Goal: Information Seeking & Learning: Learn about a topic

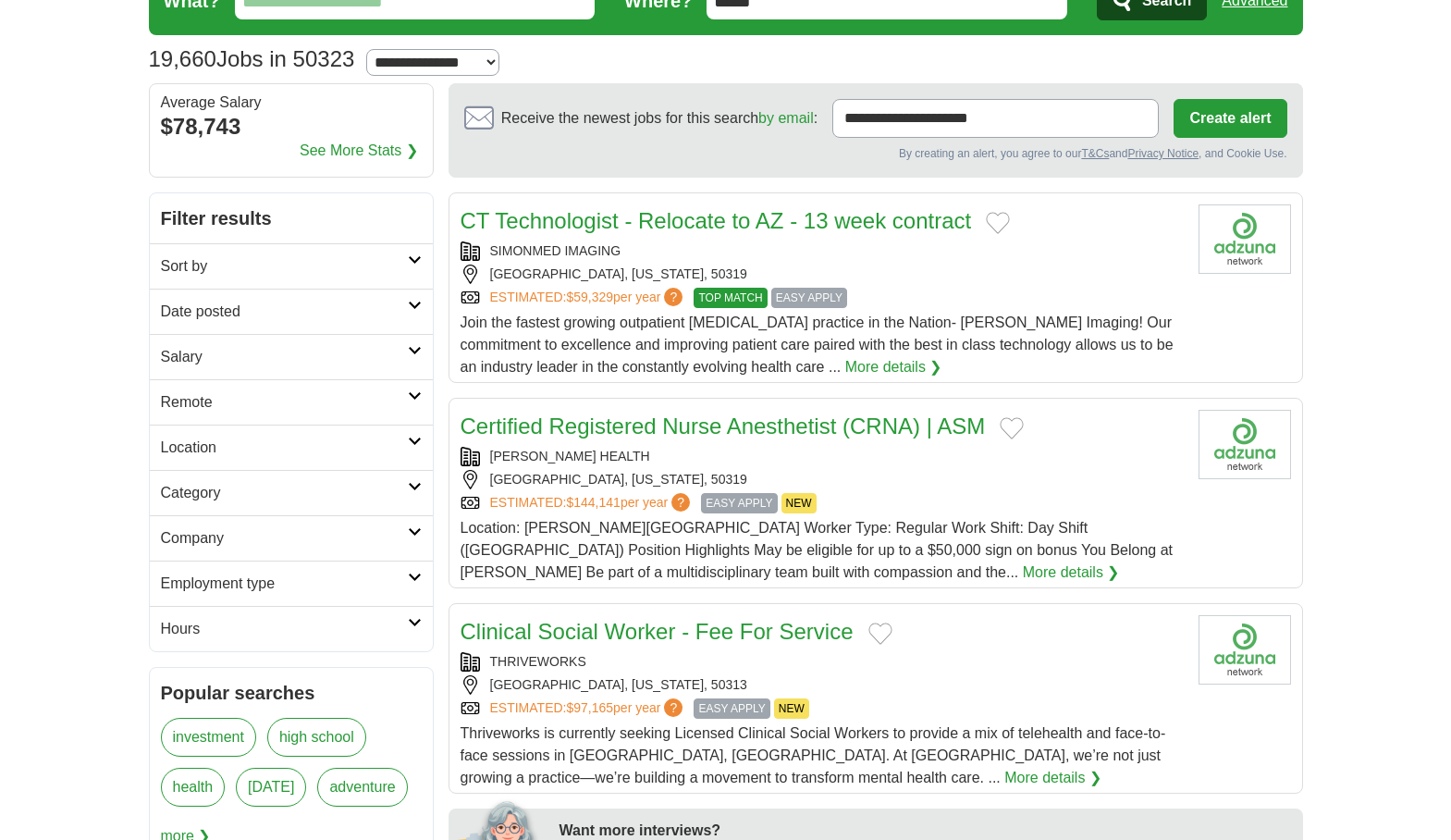
scroll to position [92, 0]
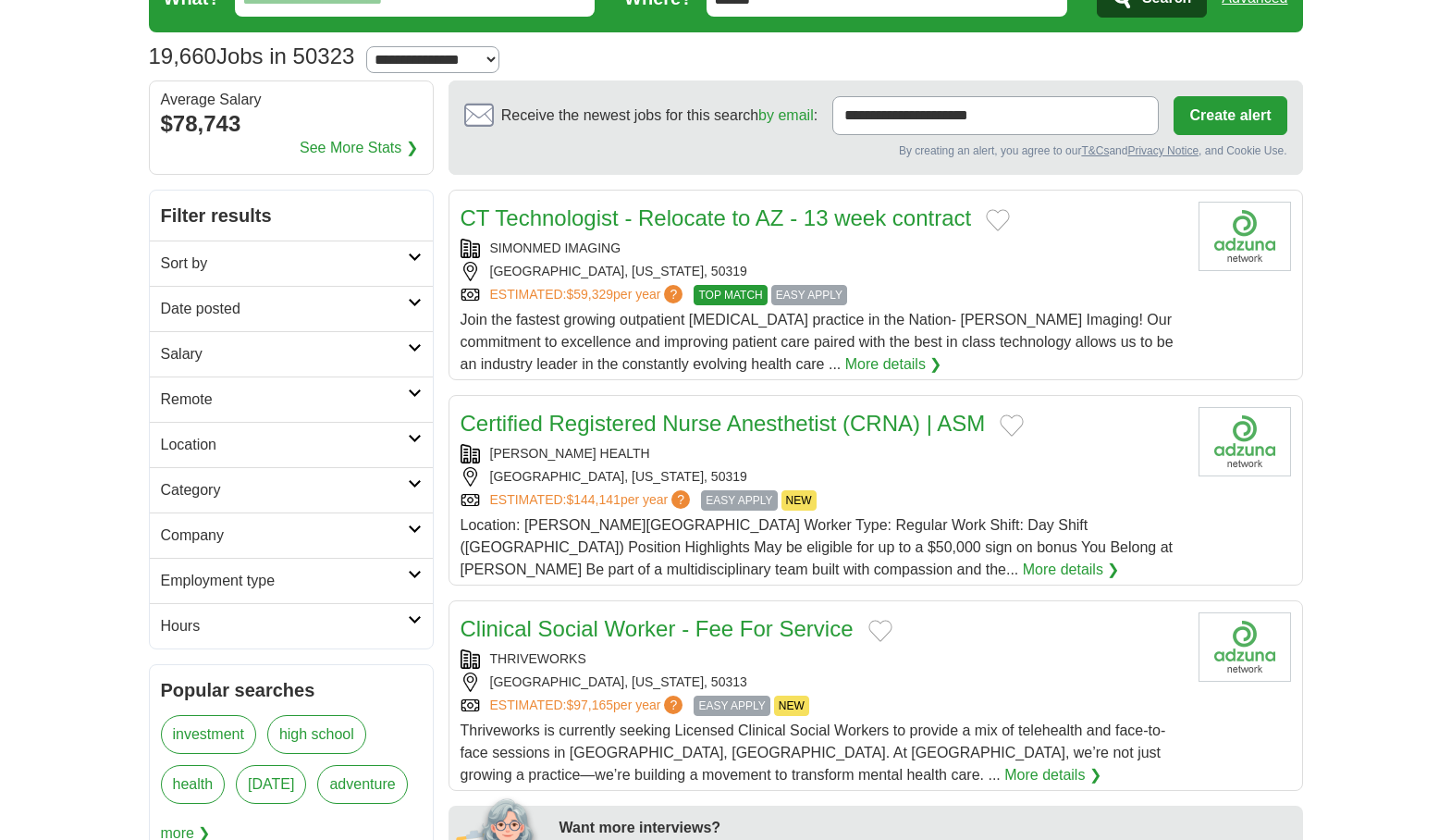
click at [408, 301] on icon at bounding box center [415, 302] width 14 height 9
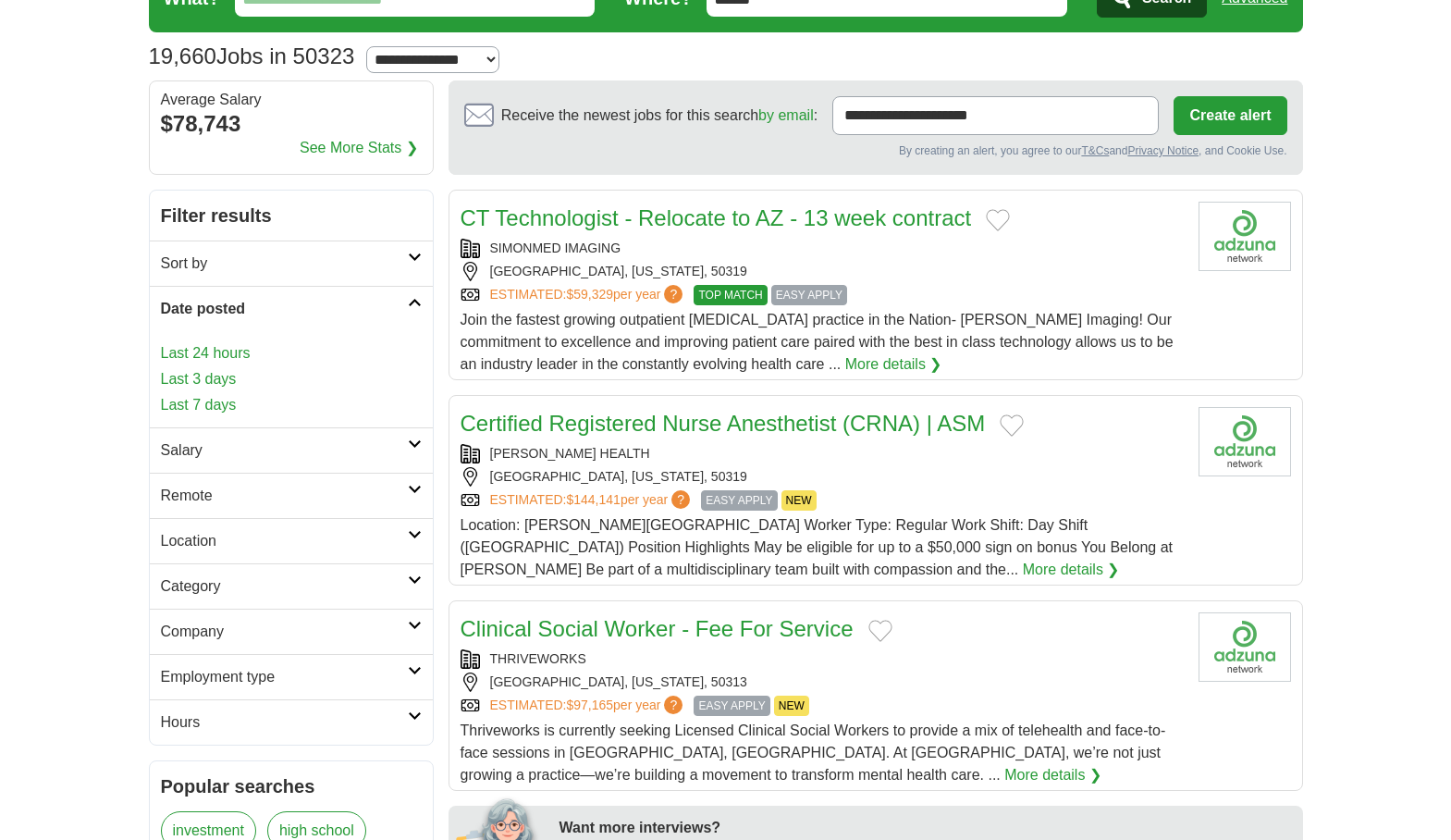
click at [222, 376] on link "Last 3 days" at bounding box center [291, 379] width 261 height 23
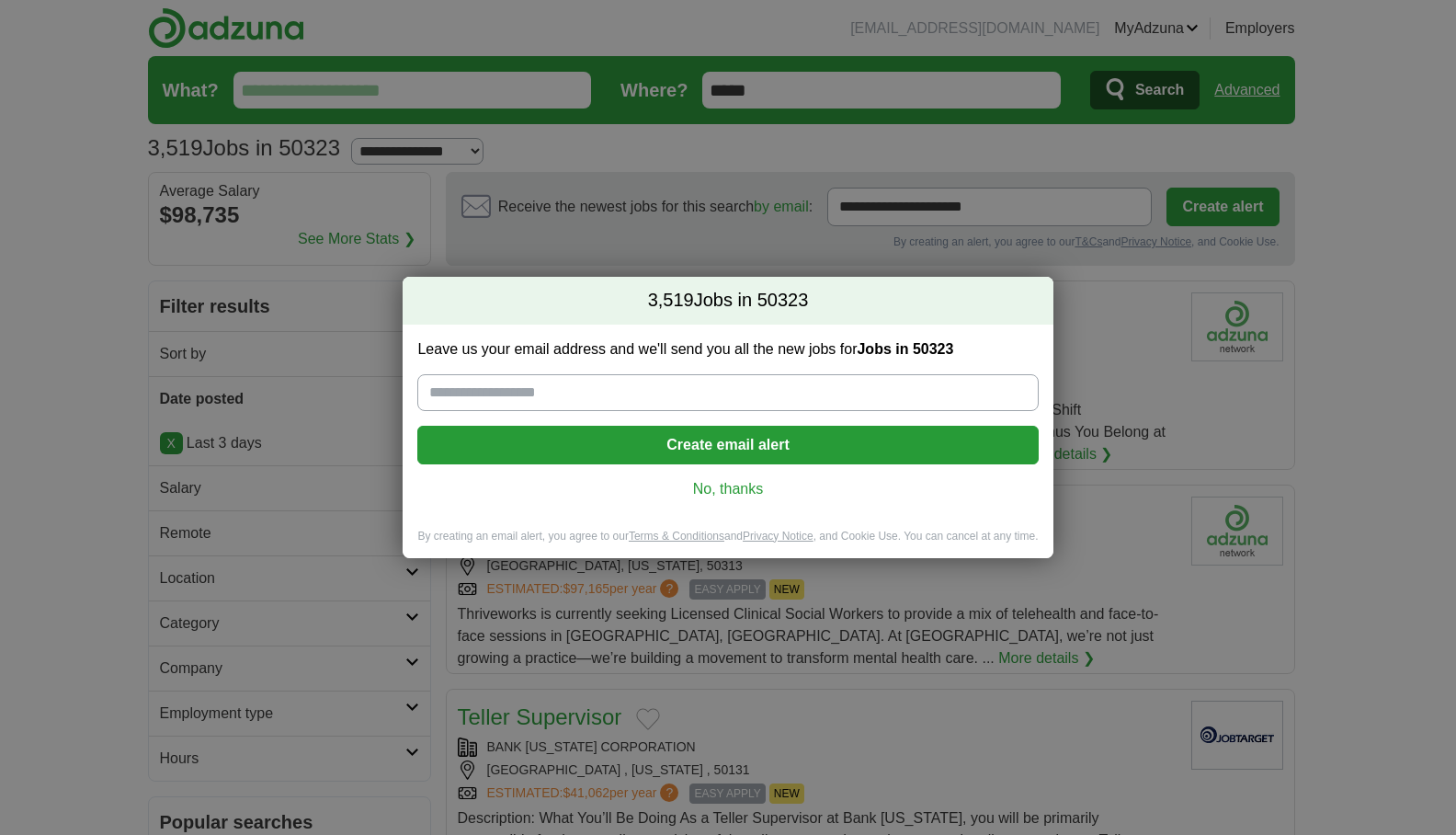
click at [739, 480] on link "No, thanks" at bounding box center [727, 489] width 591 height 20
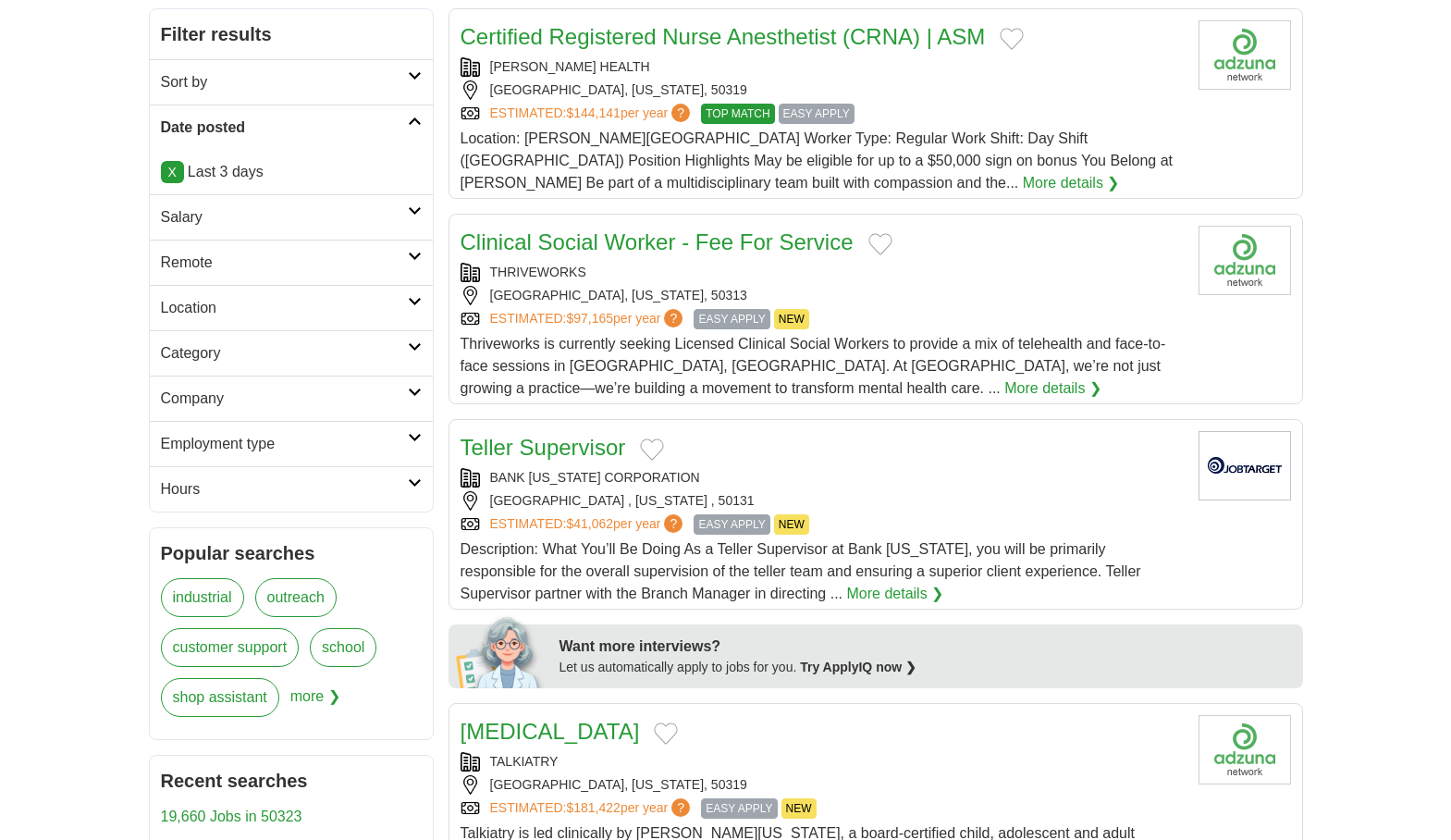
scroll to position [277, 0]
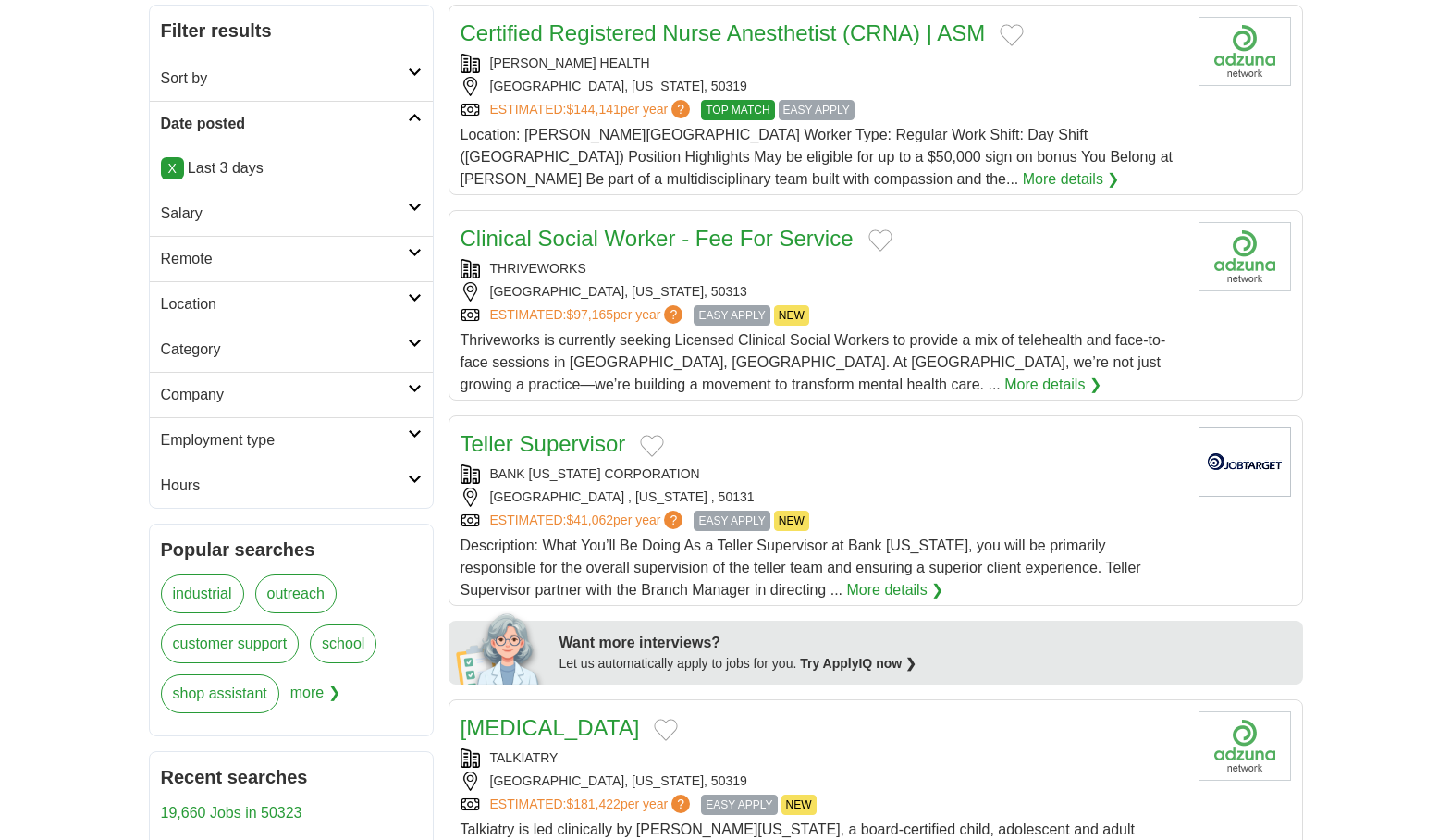
click at [417, 254] on icon at bounding box center [415, 252] width 14 height 9
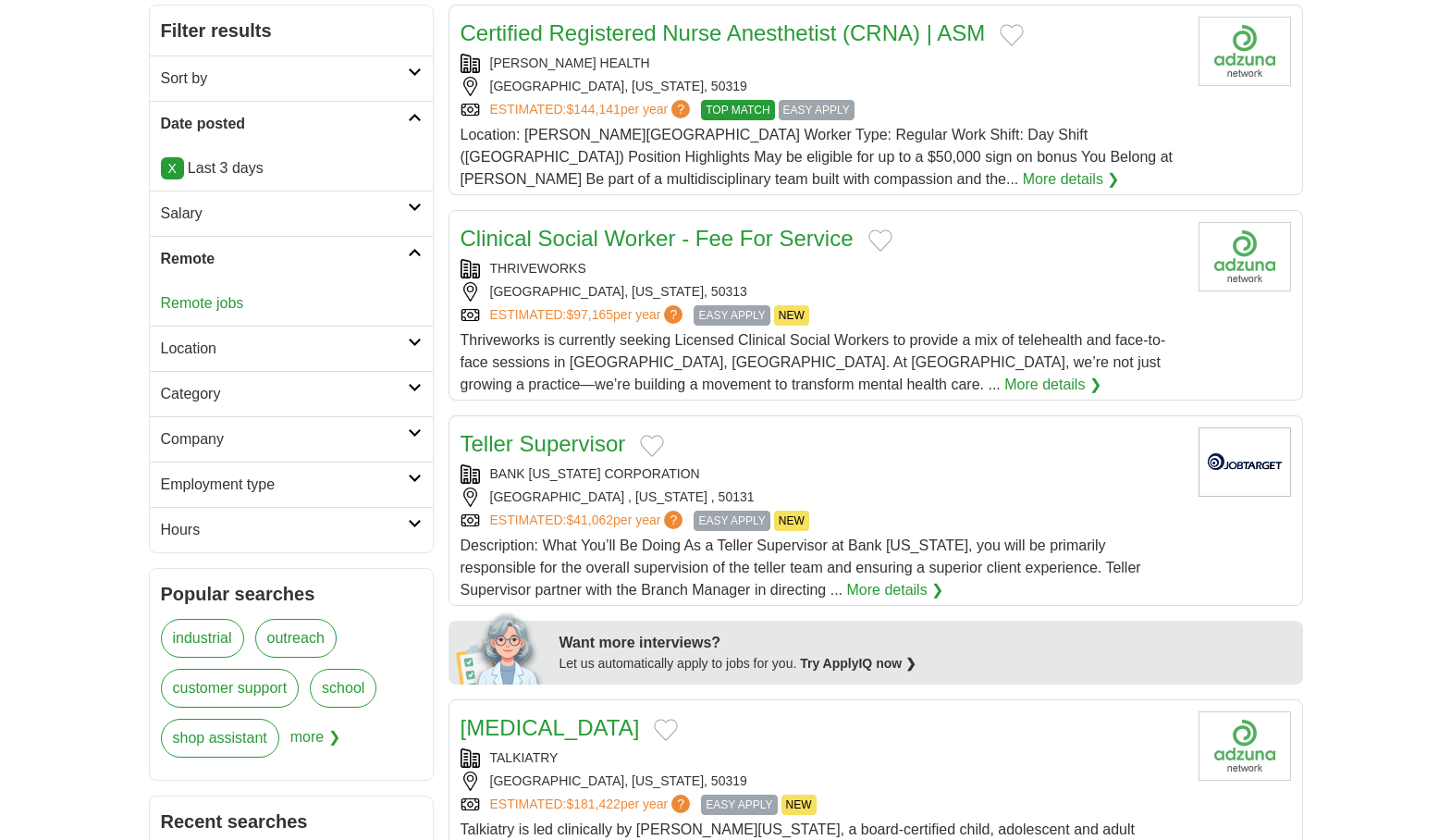
click at [417, 254] on icon at bounding box center [415, 252] width 14 height 9
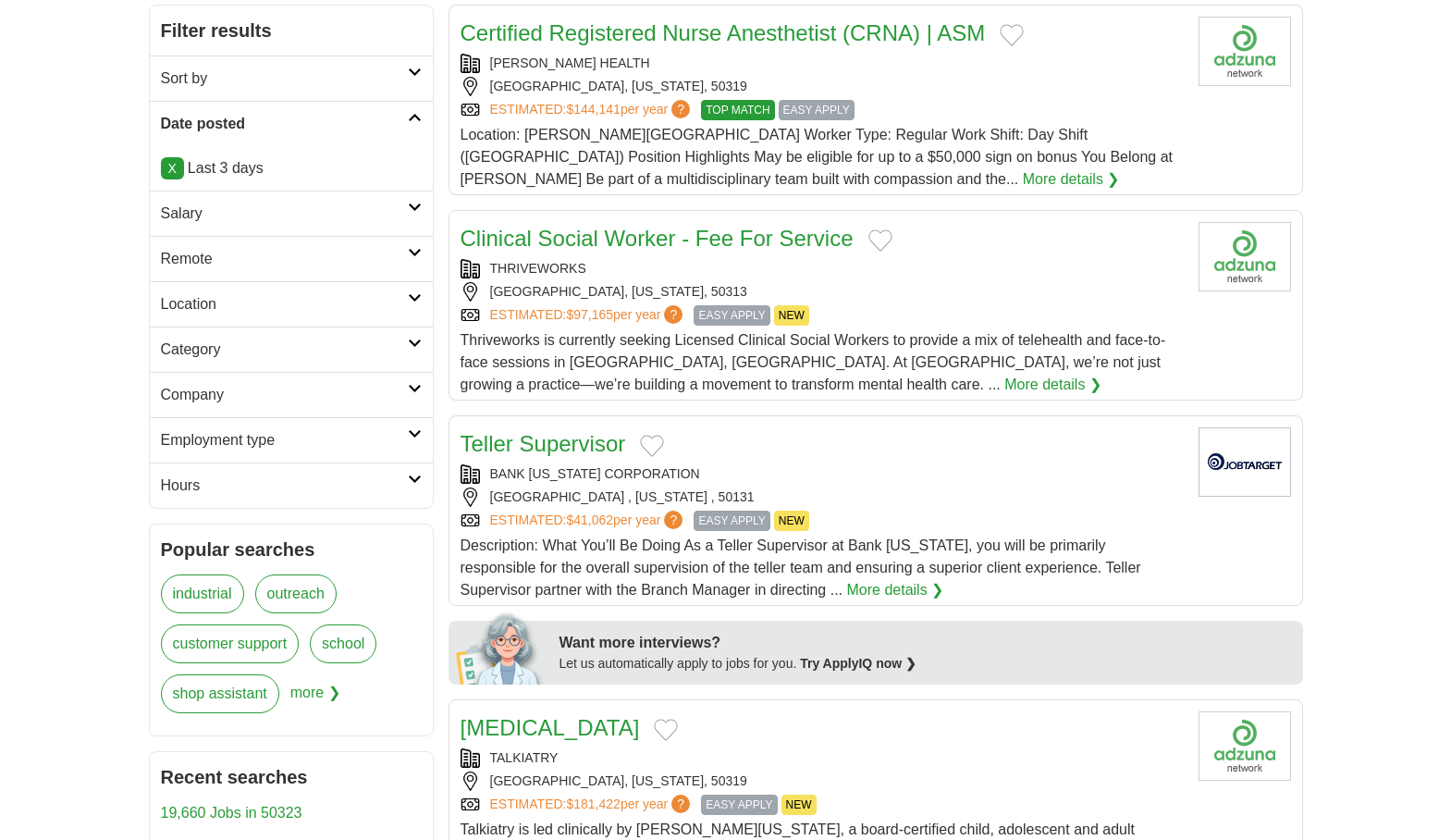
click at [414, 201] on link "Salary" at bounding box center [291, 213] width 283 height 45
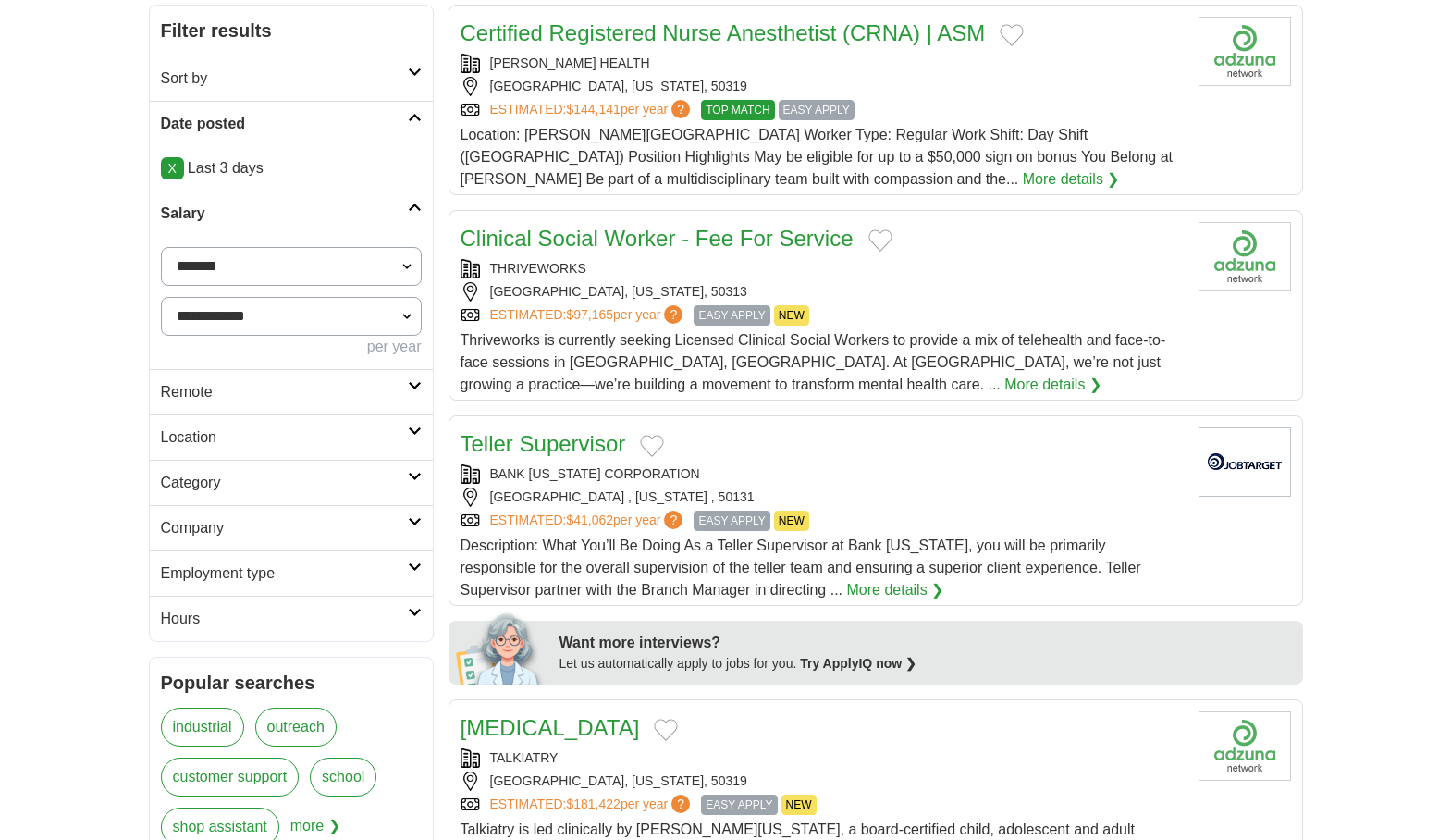
click at [408, 323] on select "**********" at bounding box center [291, 317] width 261 height 39
click at [411, 270] on select "**********" at bounding box center [291, 267] width 261 height 39
select select "*****"
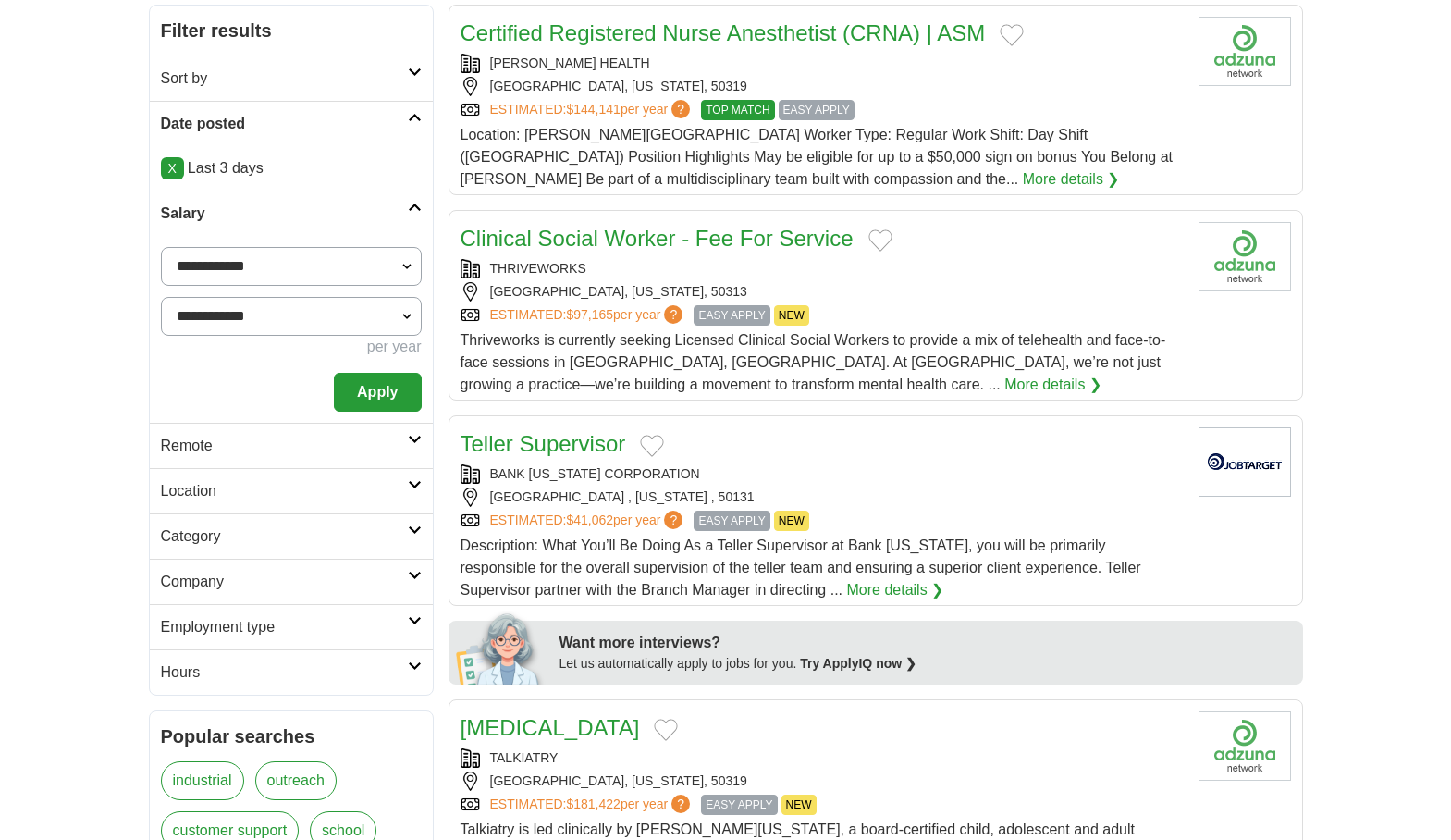
click at [385, 390] on button "Apply" at bounding box center [377, 392] width 87 height 39
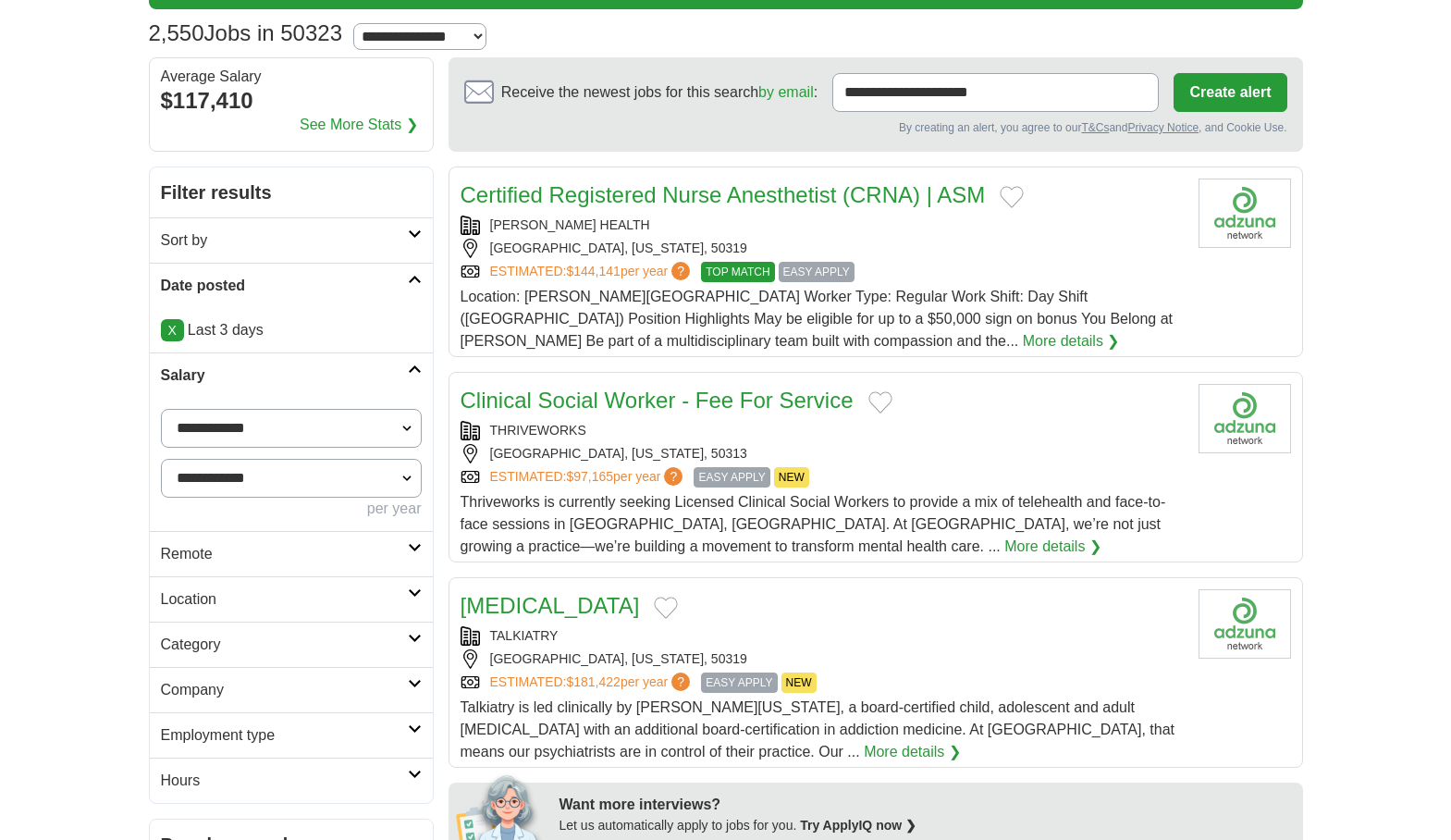
scroll to position [463, 0]
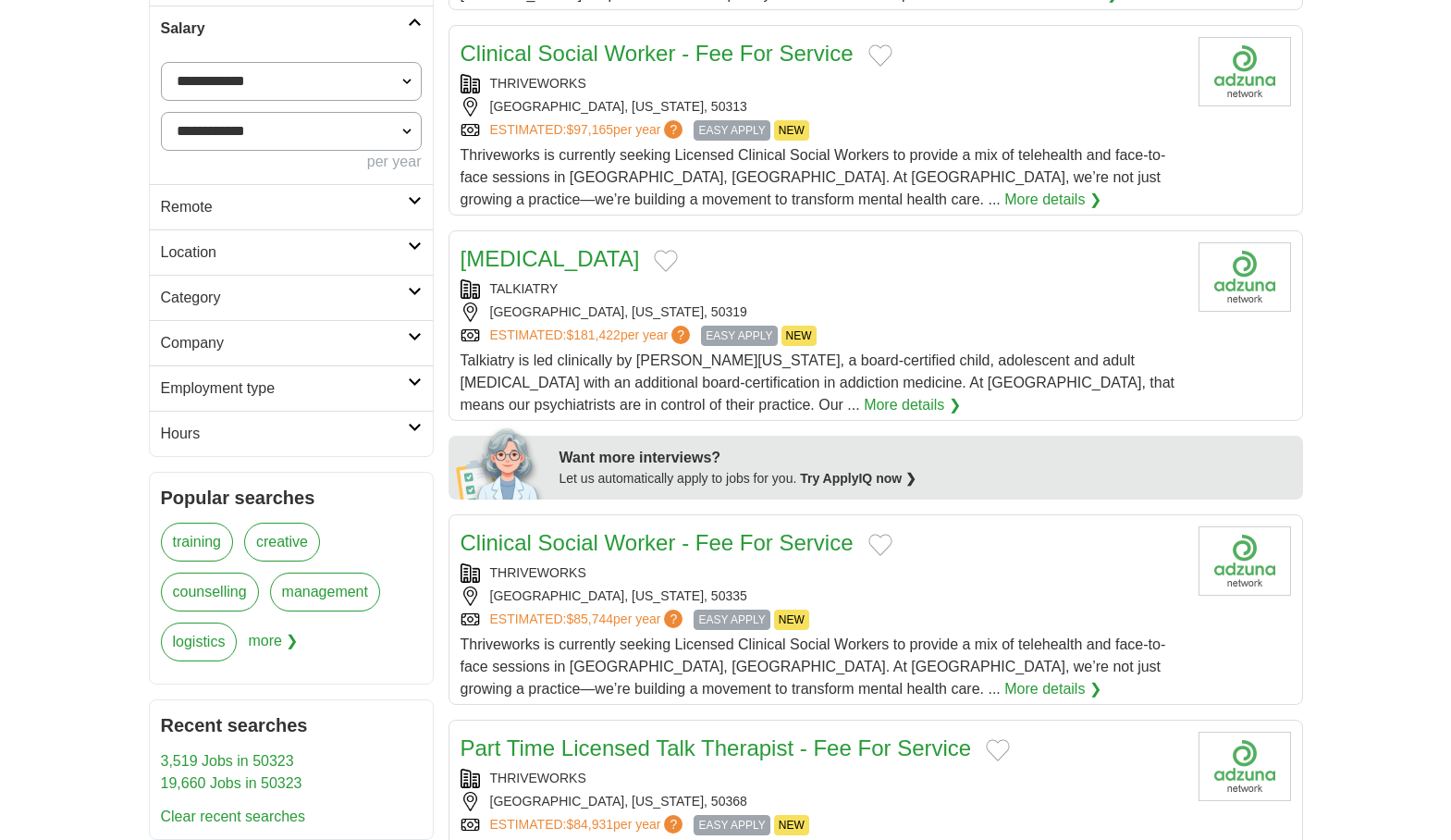
click at [419, 380] on icon at bounding box center [415, 381] width 14 height 9
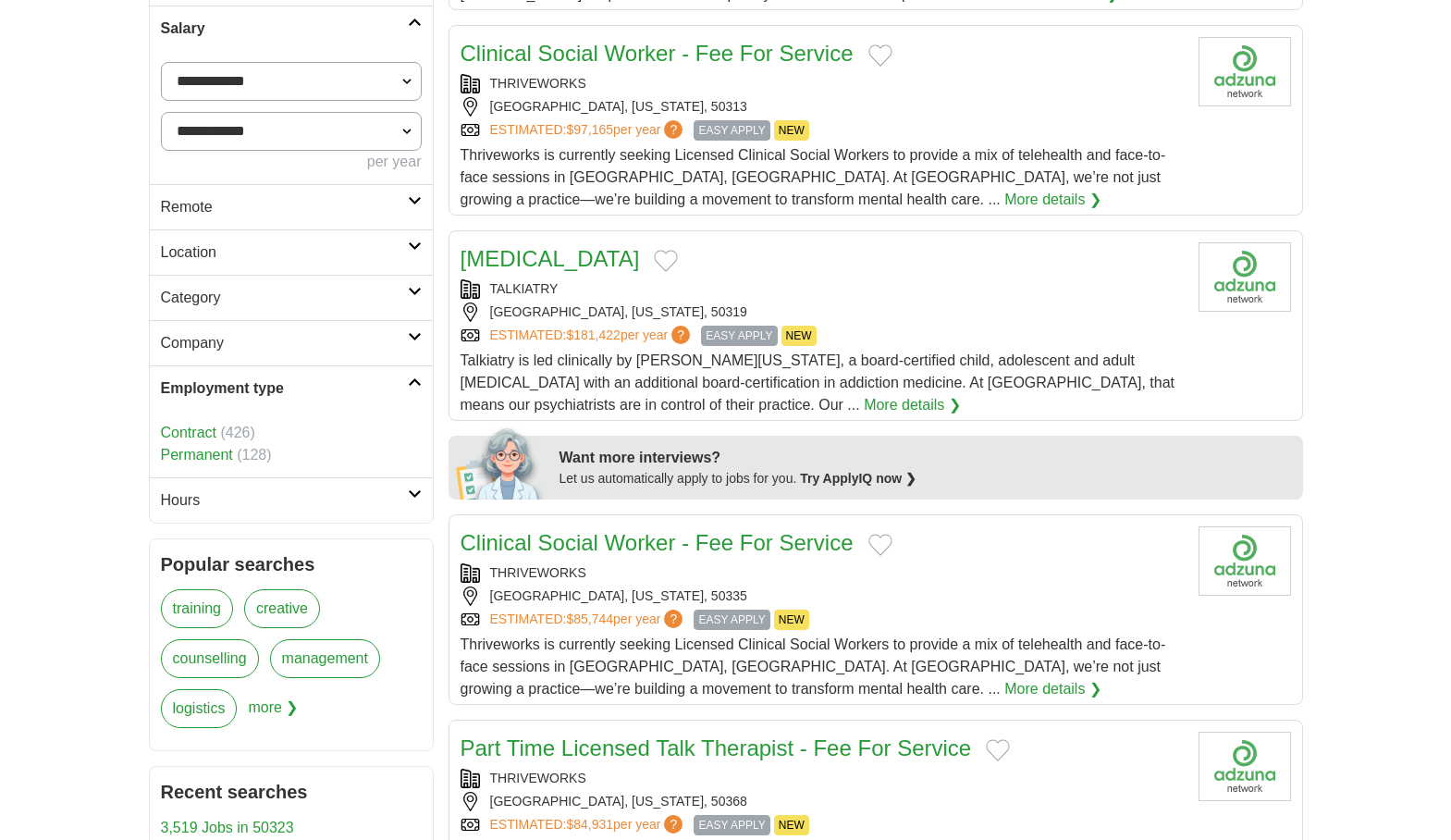
click at [418, 382] on icon at bounding box center [415, 381] width 14 height 9
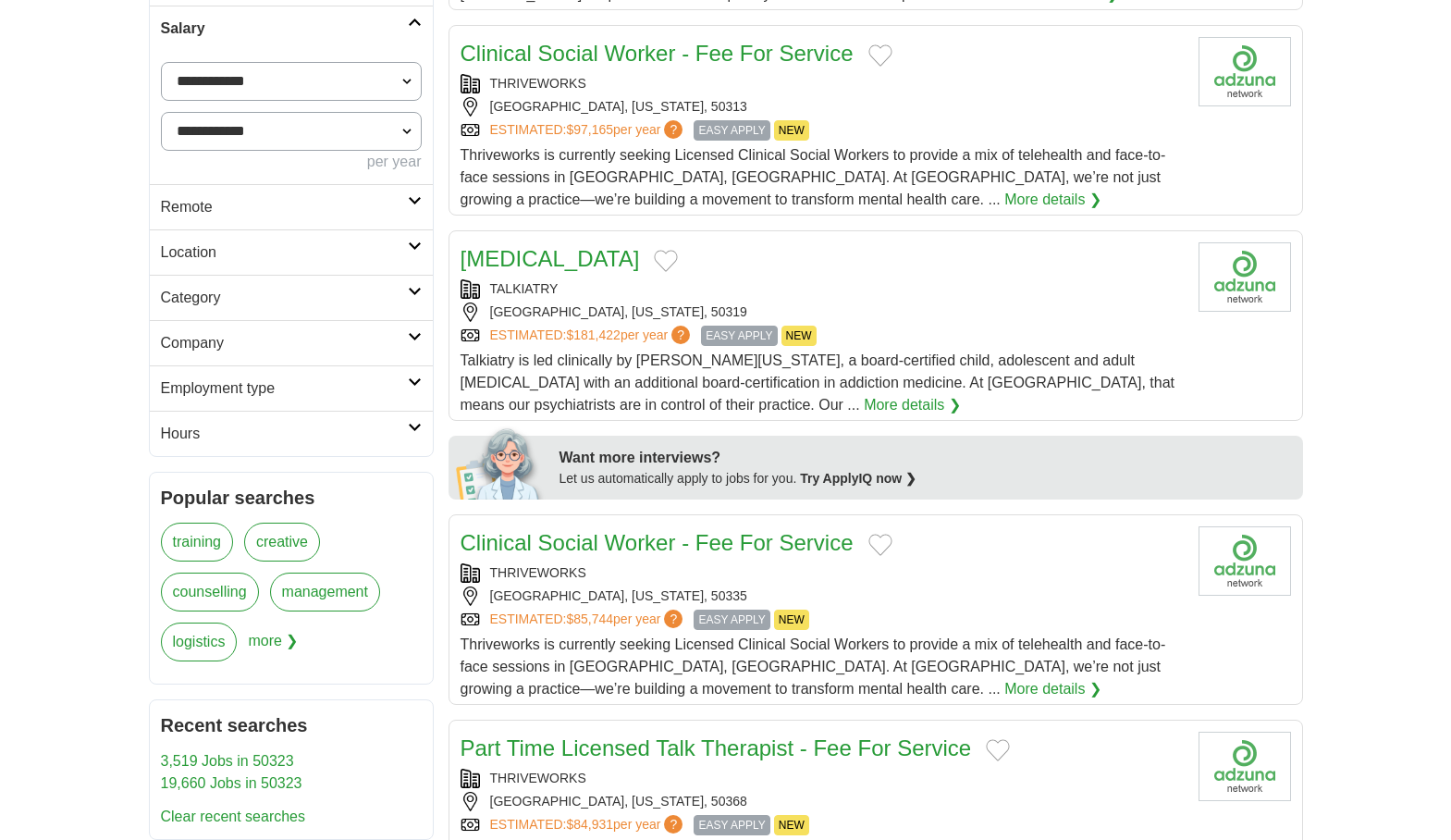
click at [416, 297] on link "Category" at bounding box center [291, 297] width 283 height 45
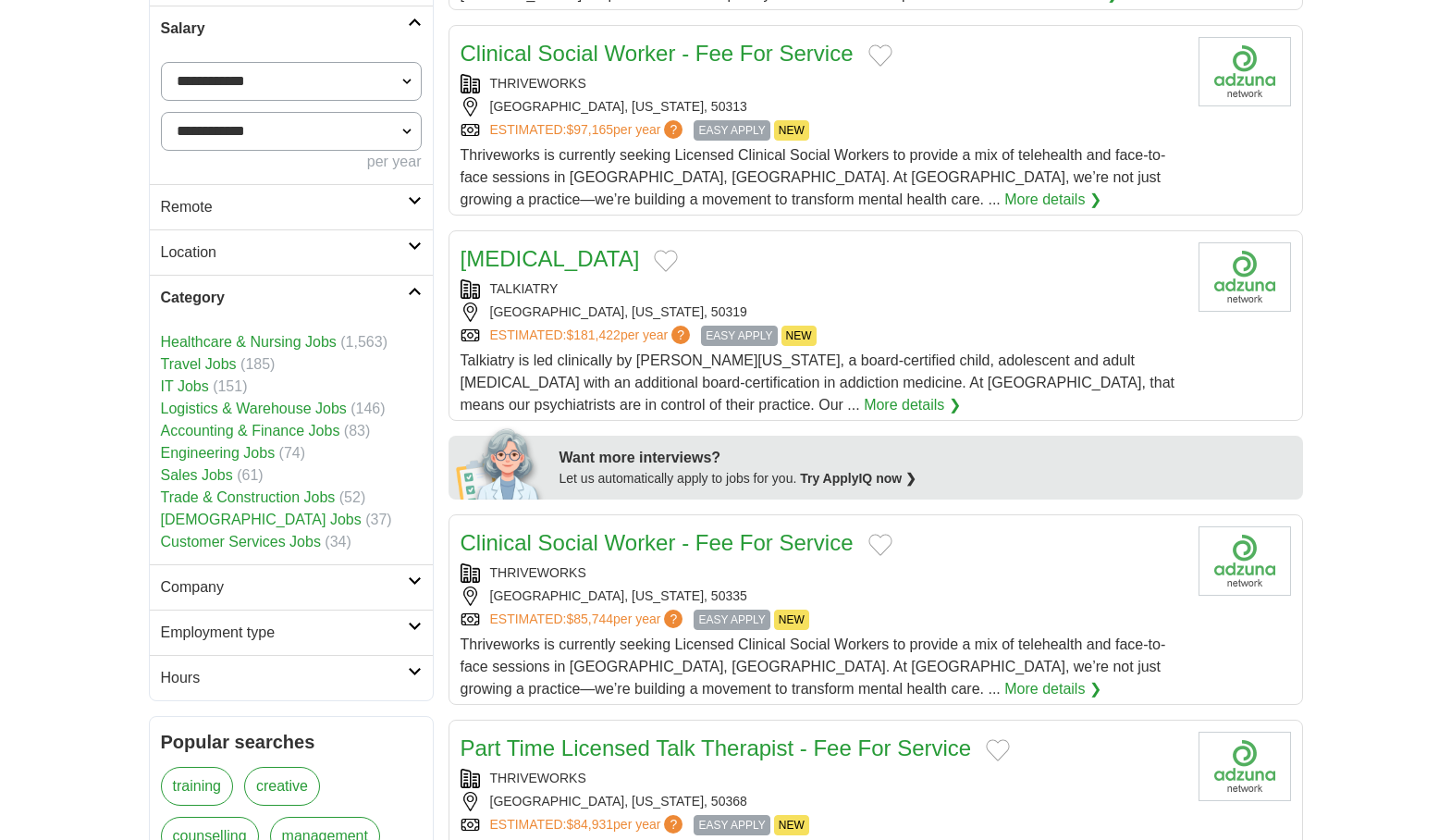
click at [317, 434] on link "Accounting & Finance Jobs" at bounding box center [250, 430] width 179 height 16
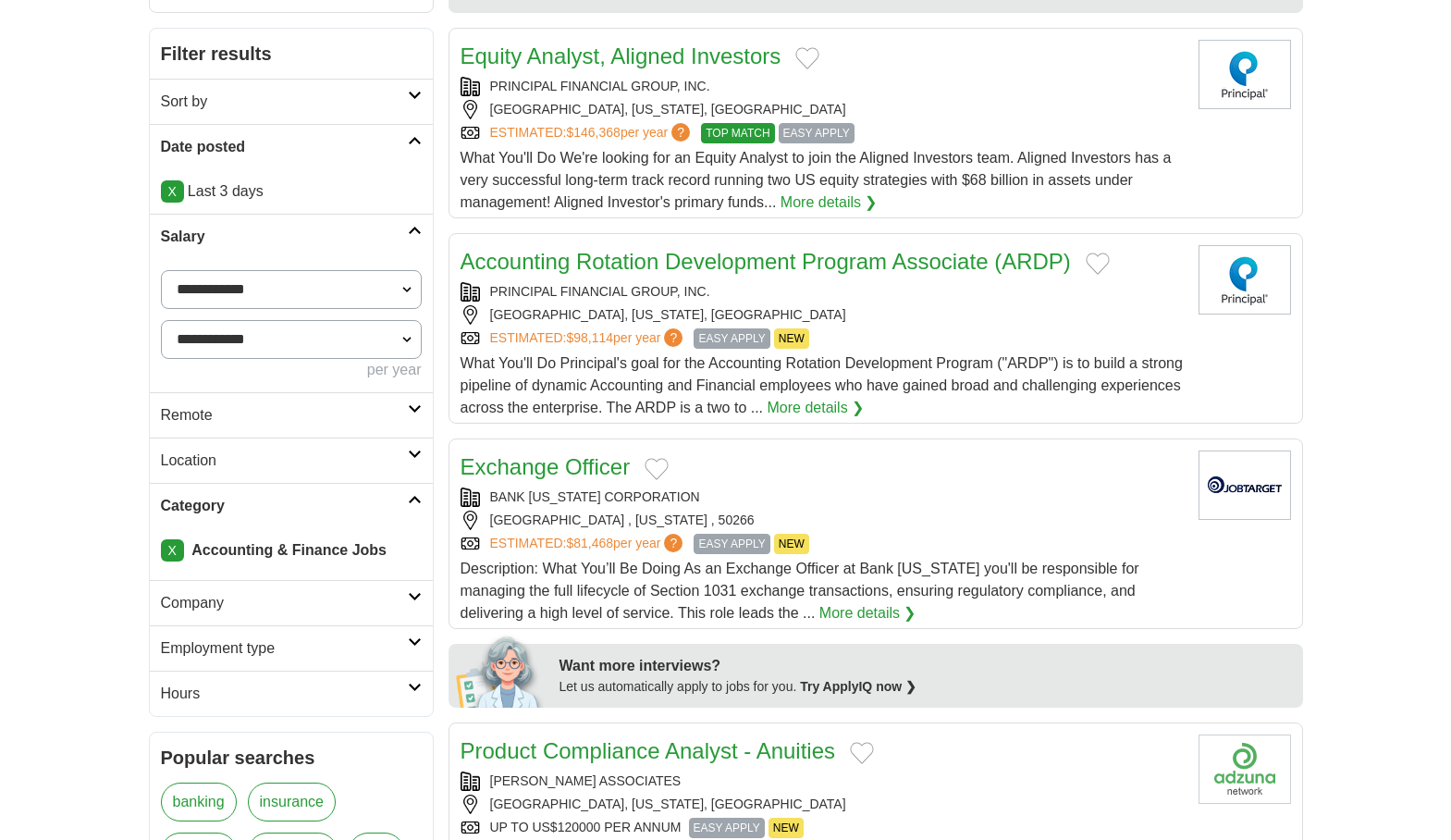
scroll to position [277, 0]
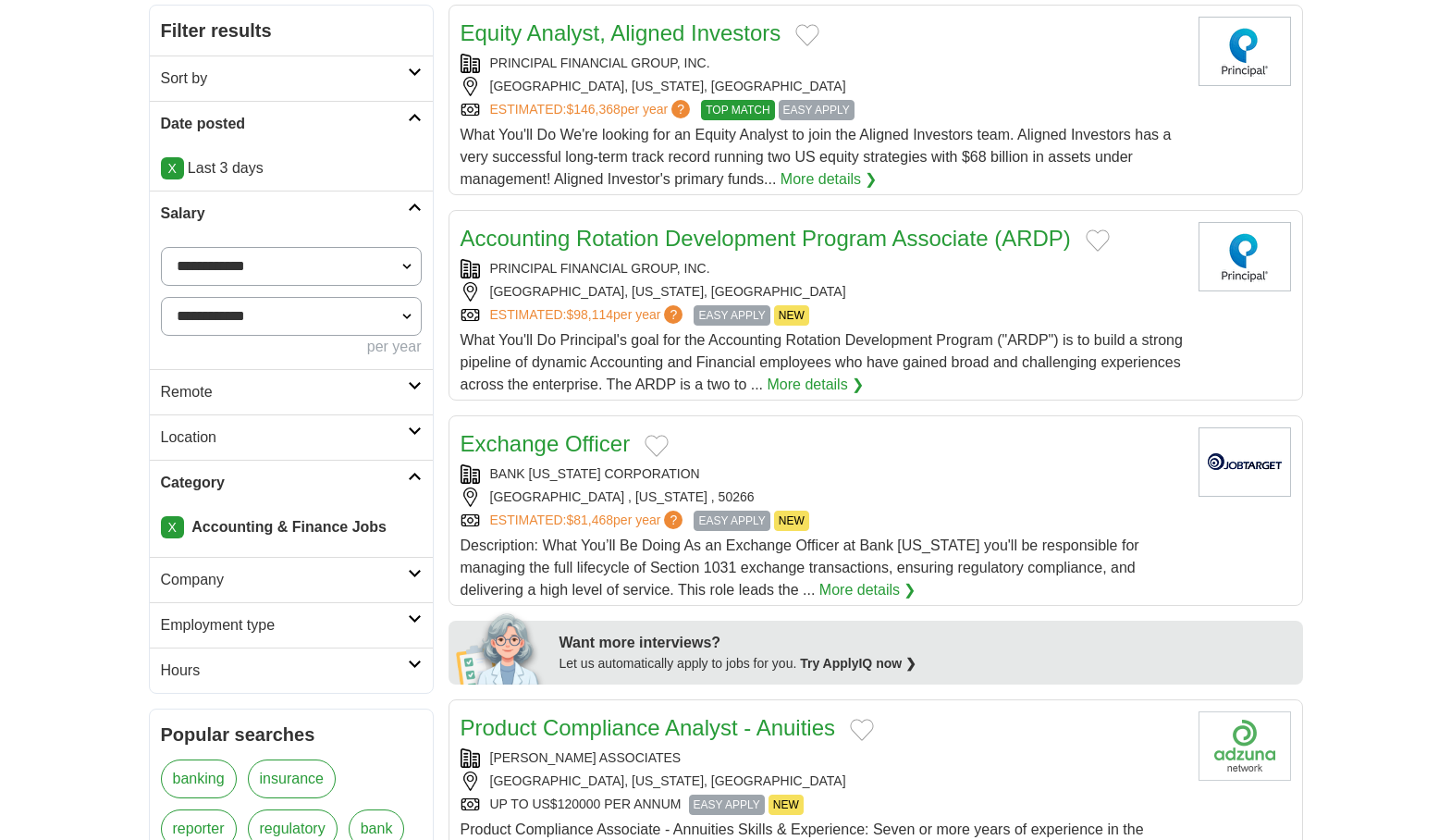
click at [950, 304] on div "PRINCIPAL FINANCIAL GROUP, INC. USA, IOWA, DES MOINES ESTIMATED: $98,114 per ye…" at bounding box center [823, 292] width 724 height 67
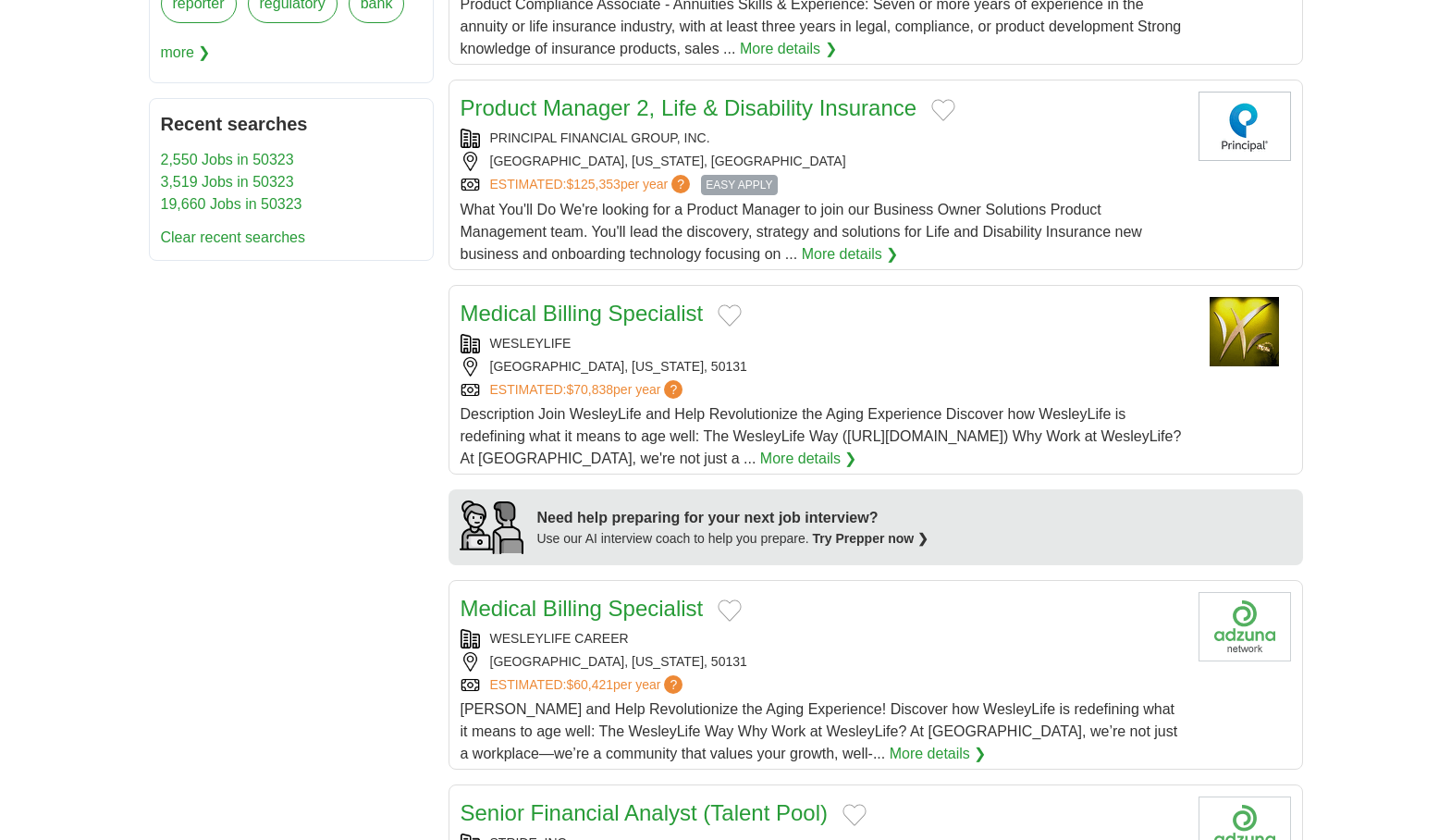
scroll to position [1110, 0]
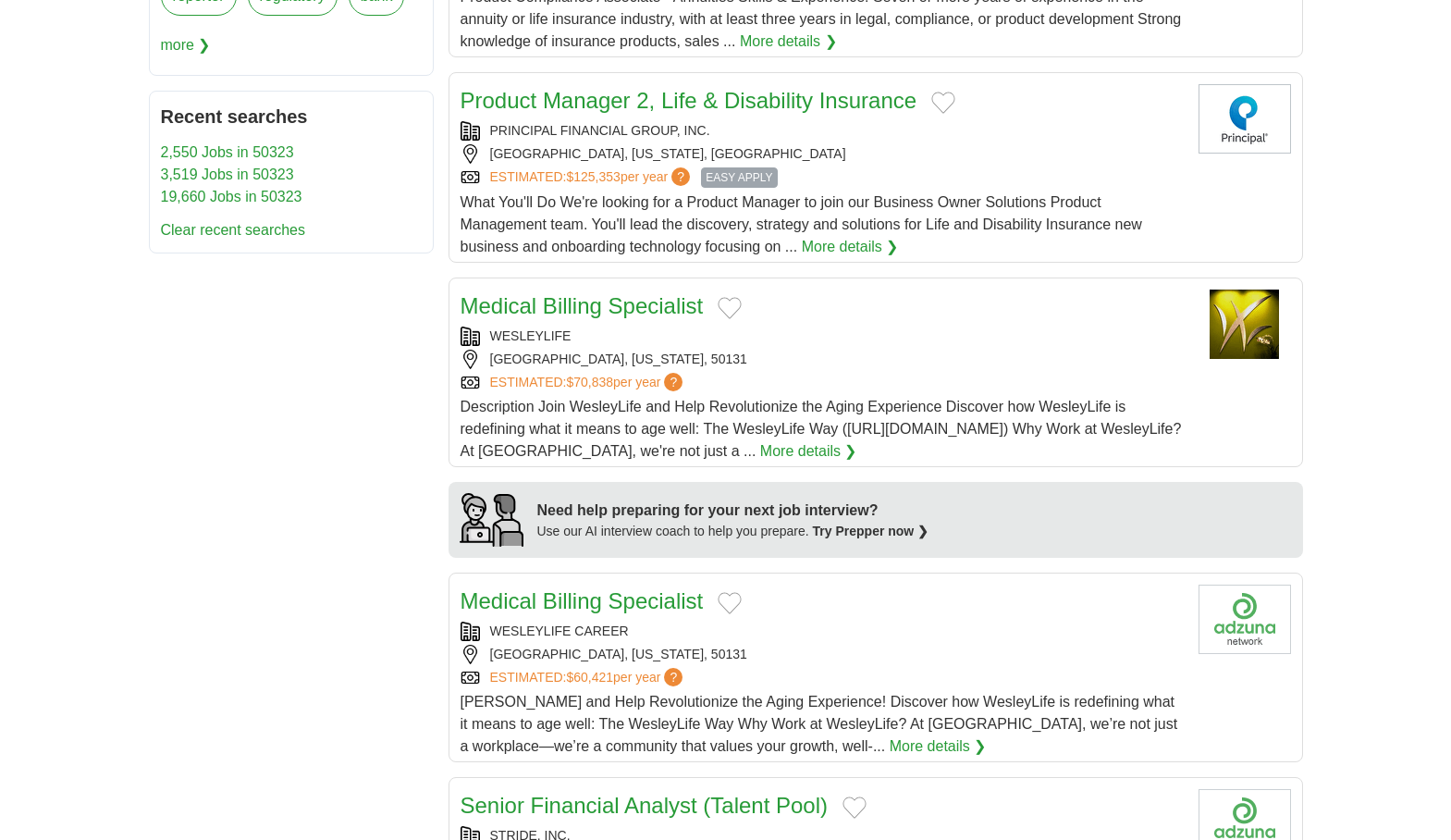
click at [828, 346] on div "WESLEYLIFE JOHNSTON, IOWA, 50131 ESTIMATED: $70,838 per year ?" at bounding box center [823, 359] width 724 height 66
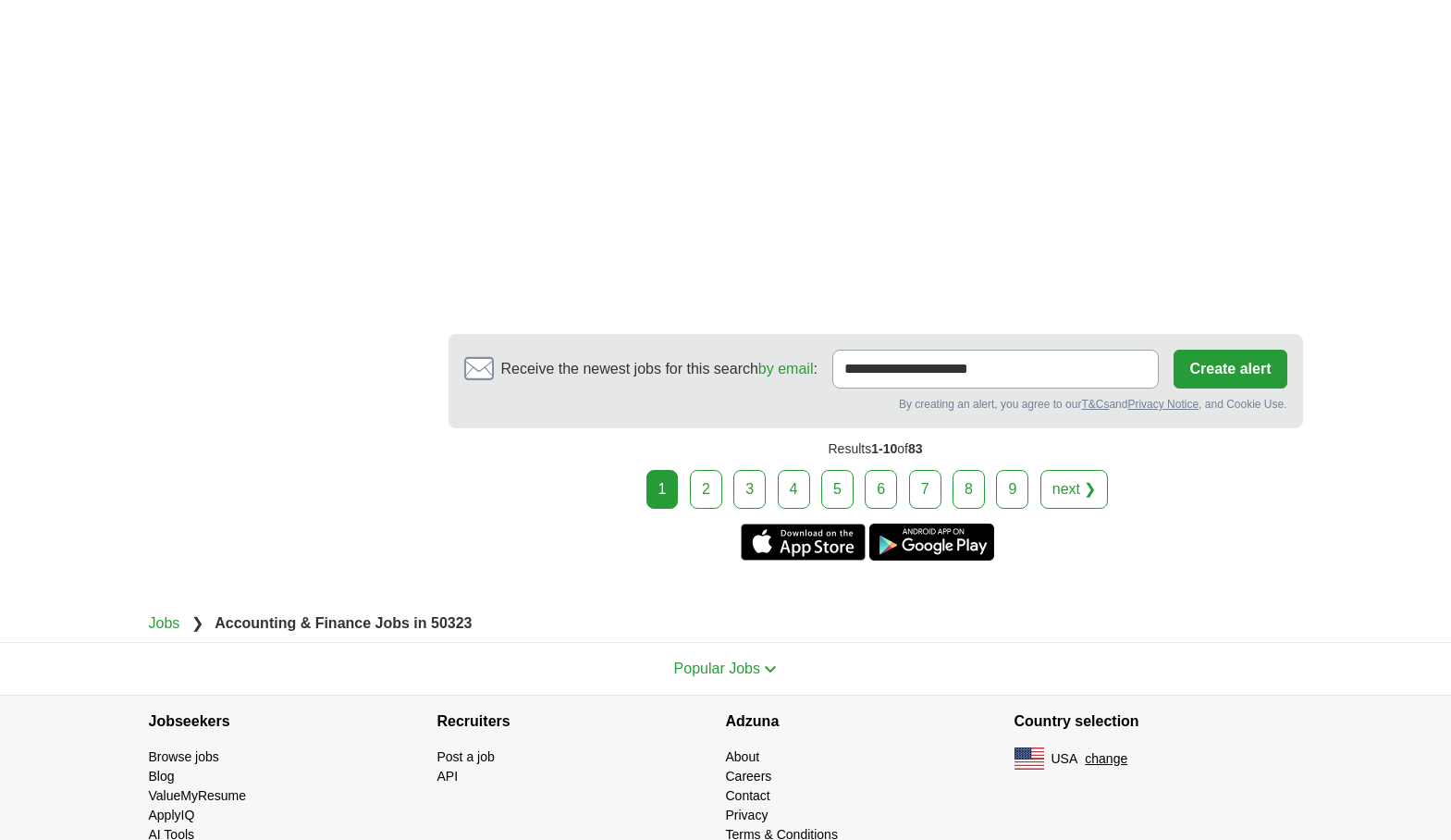
scroll to position [3144, 0]
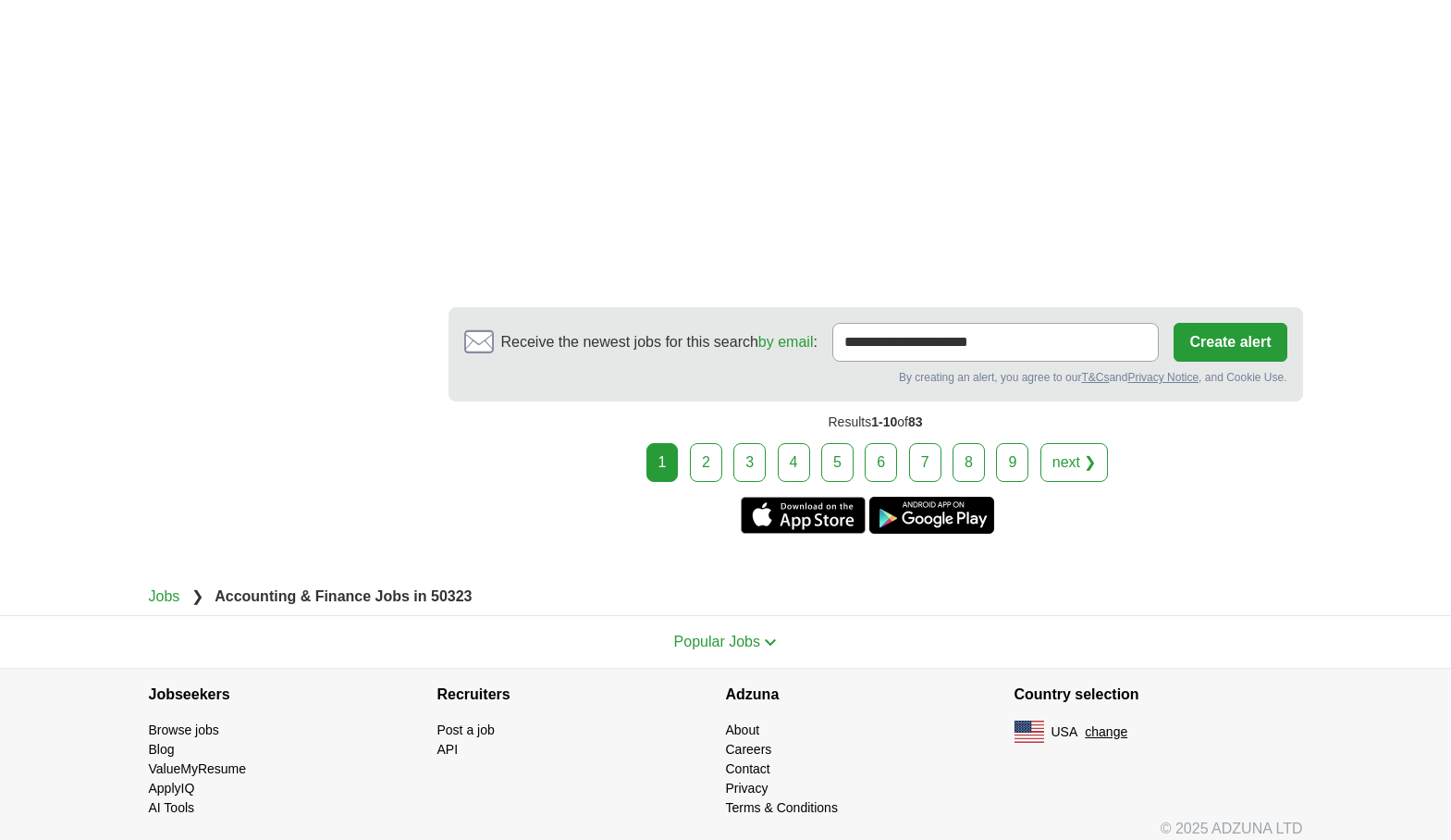
click at [711, 468] on link "2" at bounding box center [706, 463] width 32 height 39
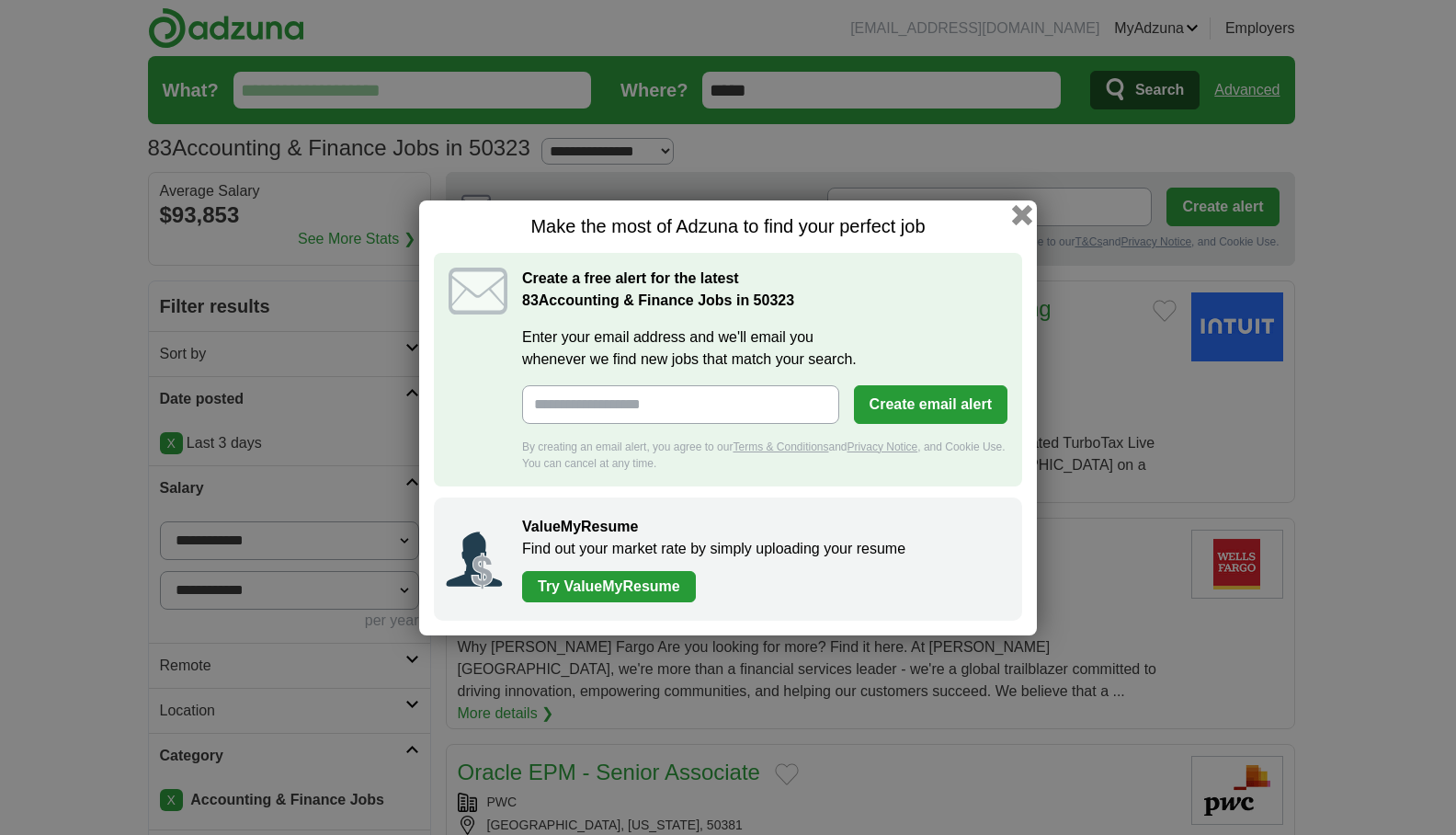
click at [1018, 209] on button "button" at bounding box center [1022, 213] width 20 height 20
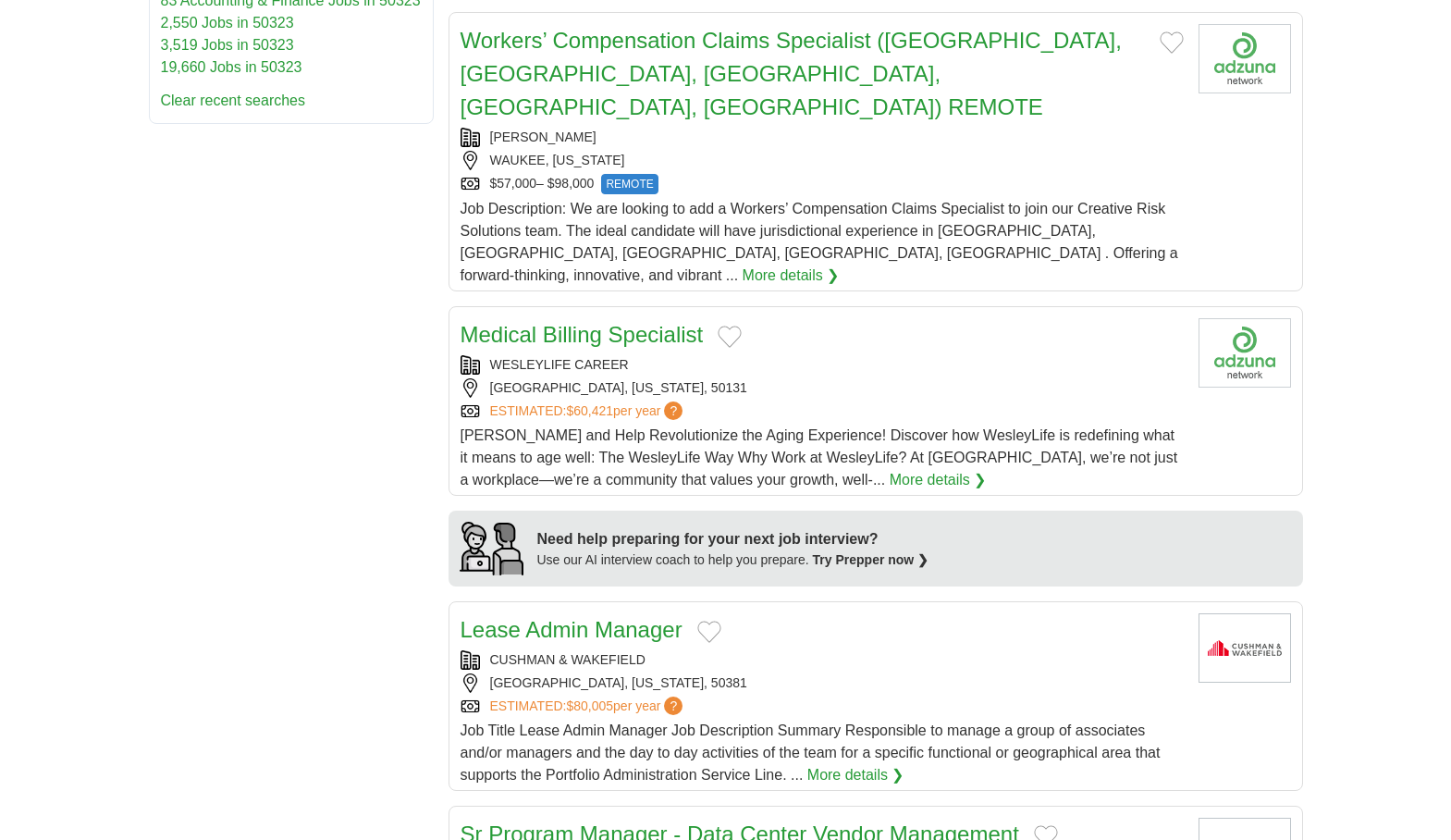
scroll to position [1480, 0]
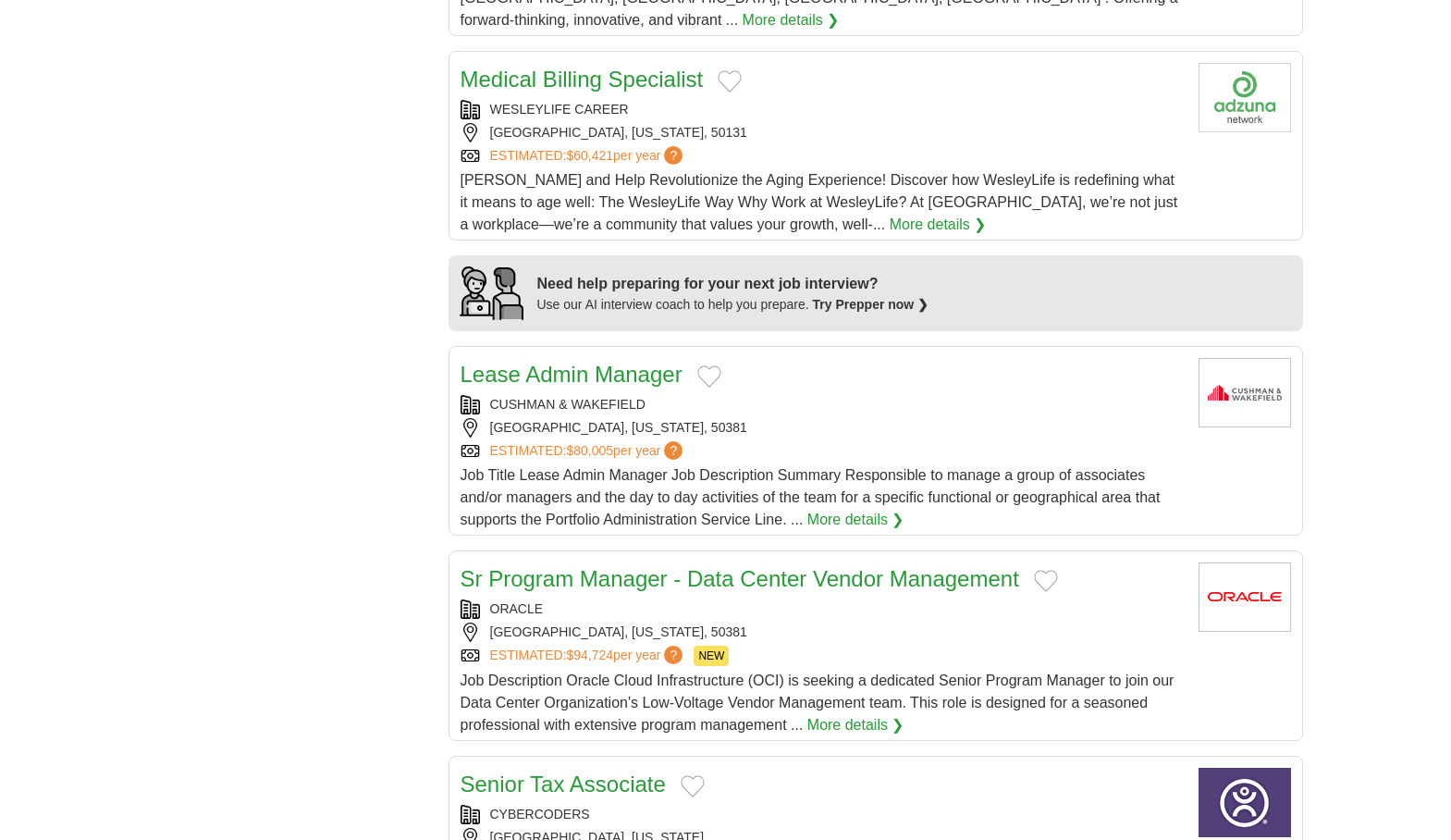
click at [929, 395] on div "[PERSON_NAME] & [PERSON_NAME] [GEOGRAPHIC_DATA], [US_STATE], 50381 ESTIMATED: $…" at bounding box center [823, 427] width 724 height 66
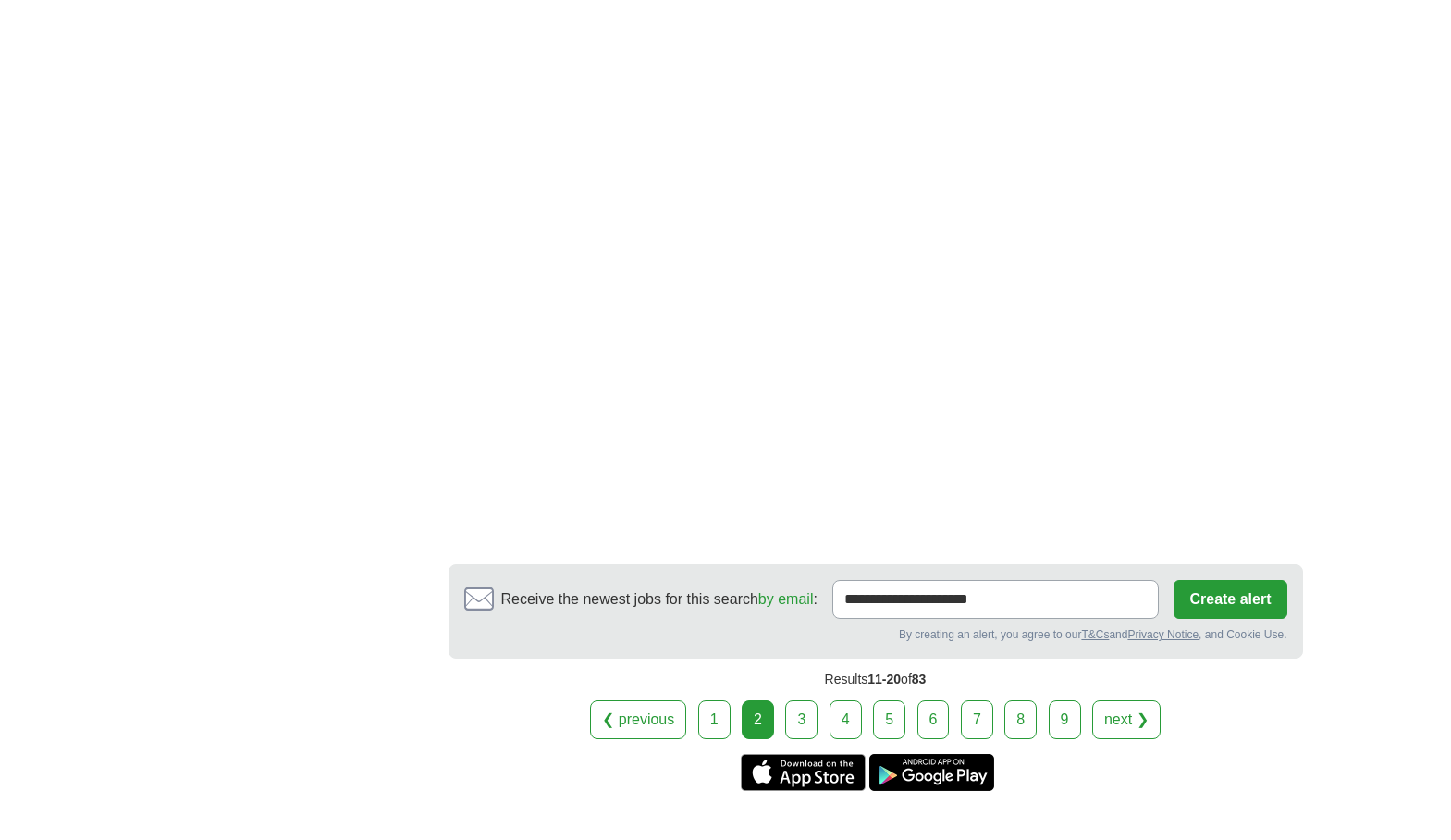
scroll to position [3052, 0]
click at [807, 699] on link "3" at bounding box center [801, 718] width 32 height 39
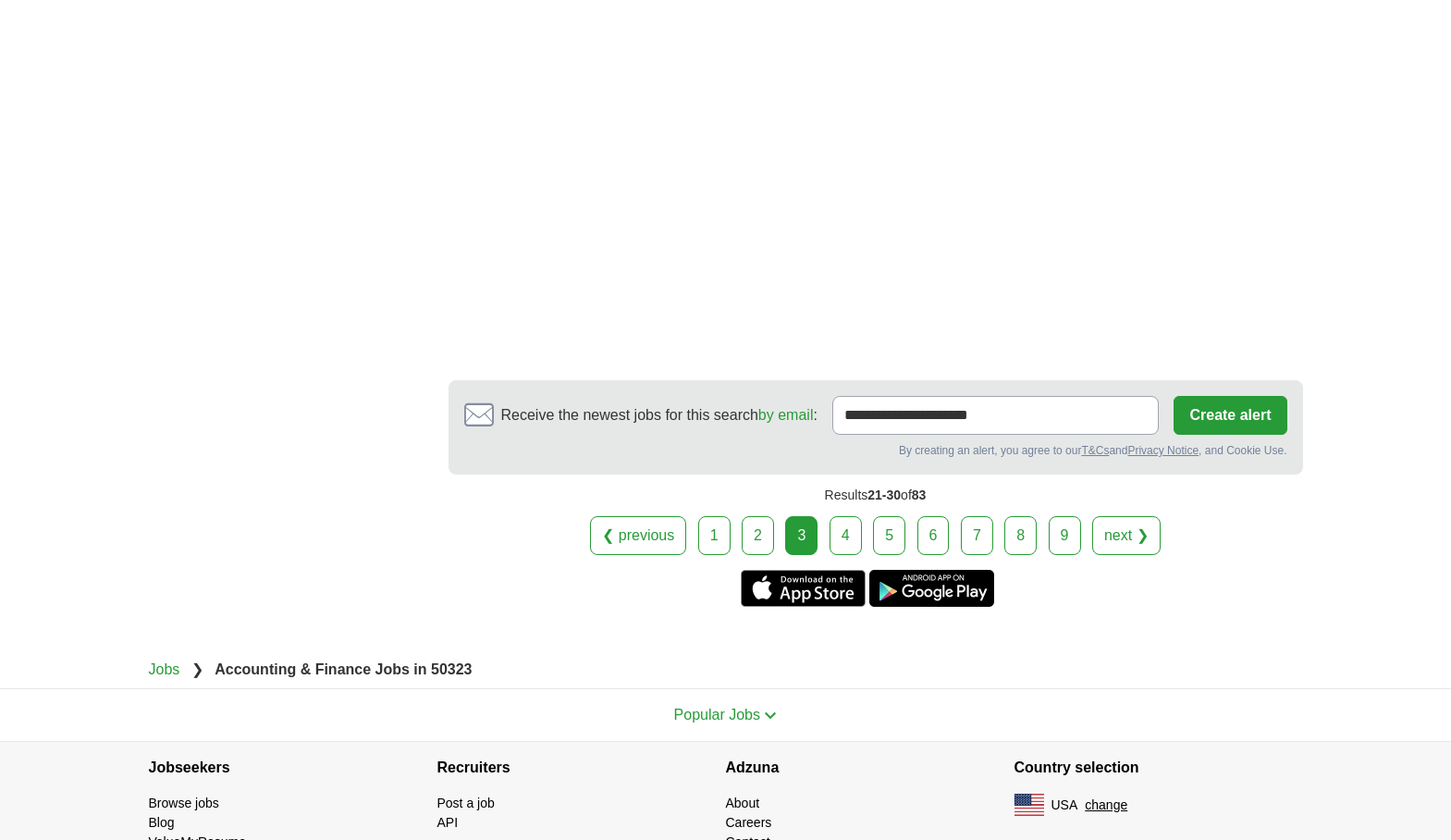
scroll to position [3144, 0]
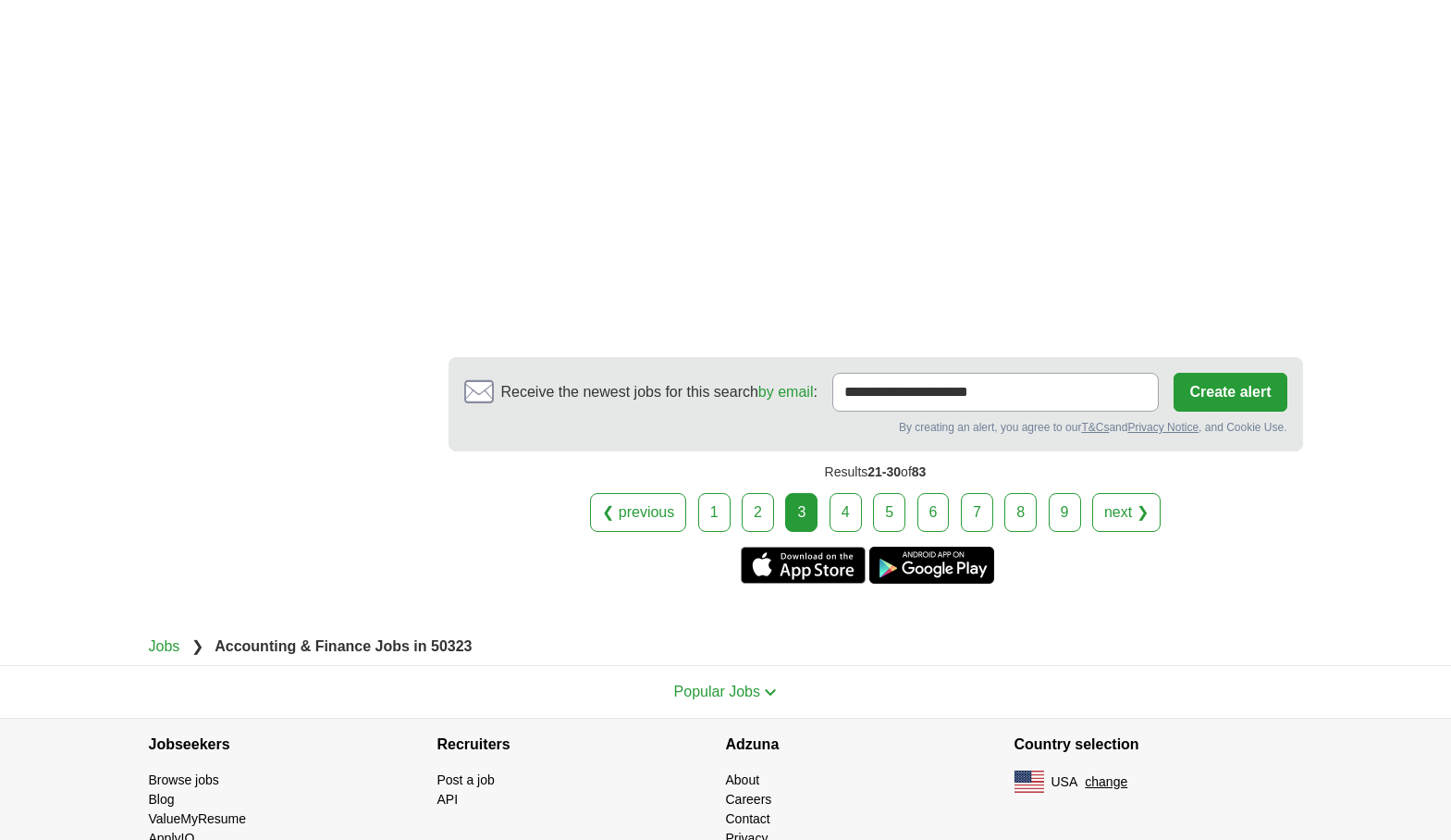
click at [852, 513] on link "4" at bounding box center [845, 513] width 32 height 39
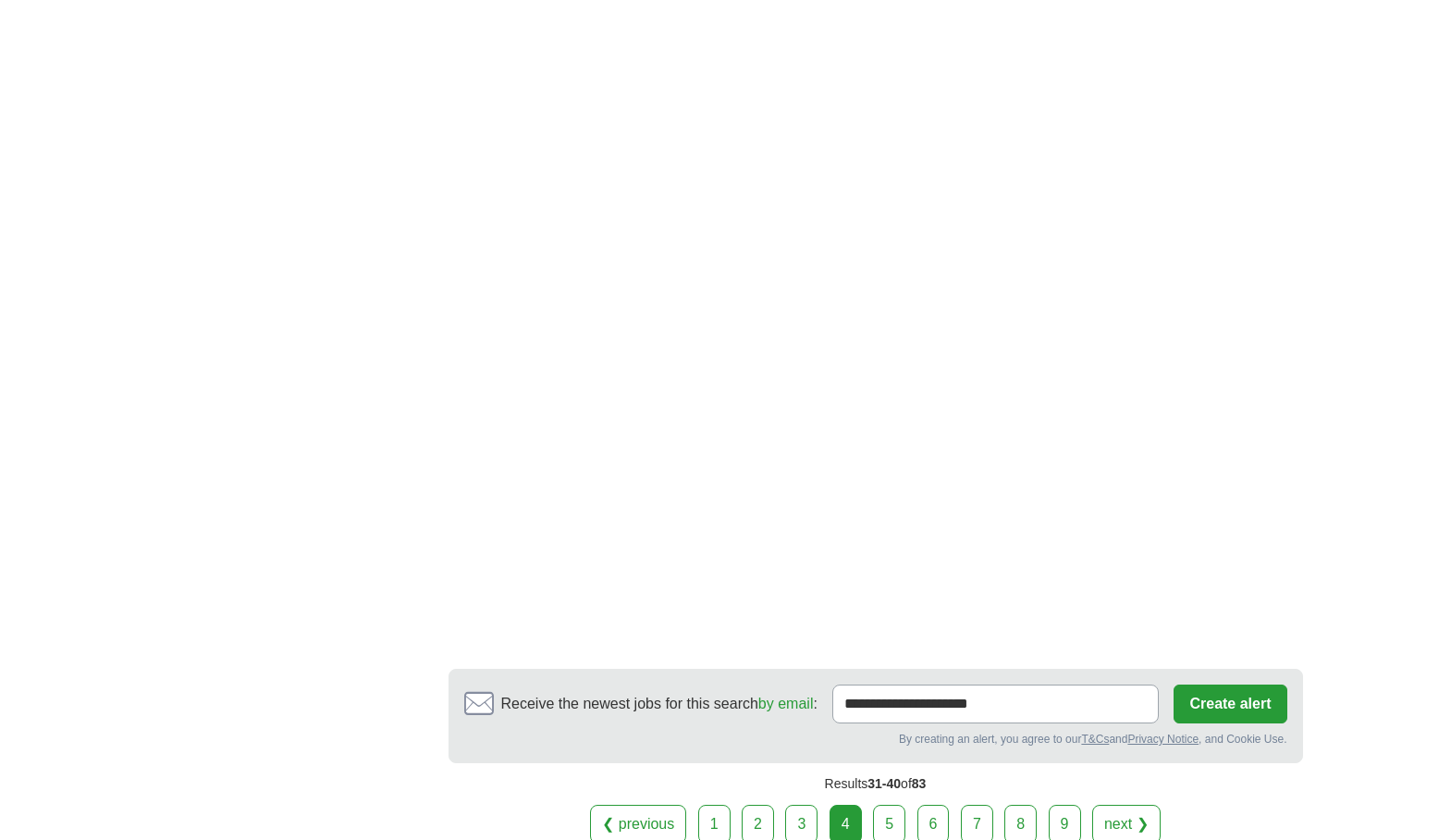
scroll to position [2959, 0]
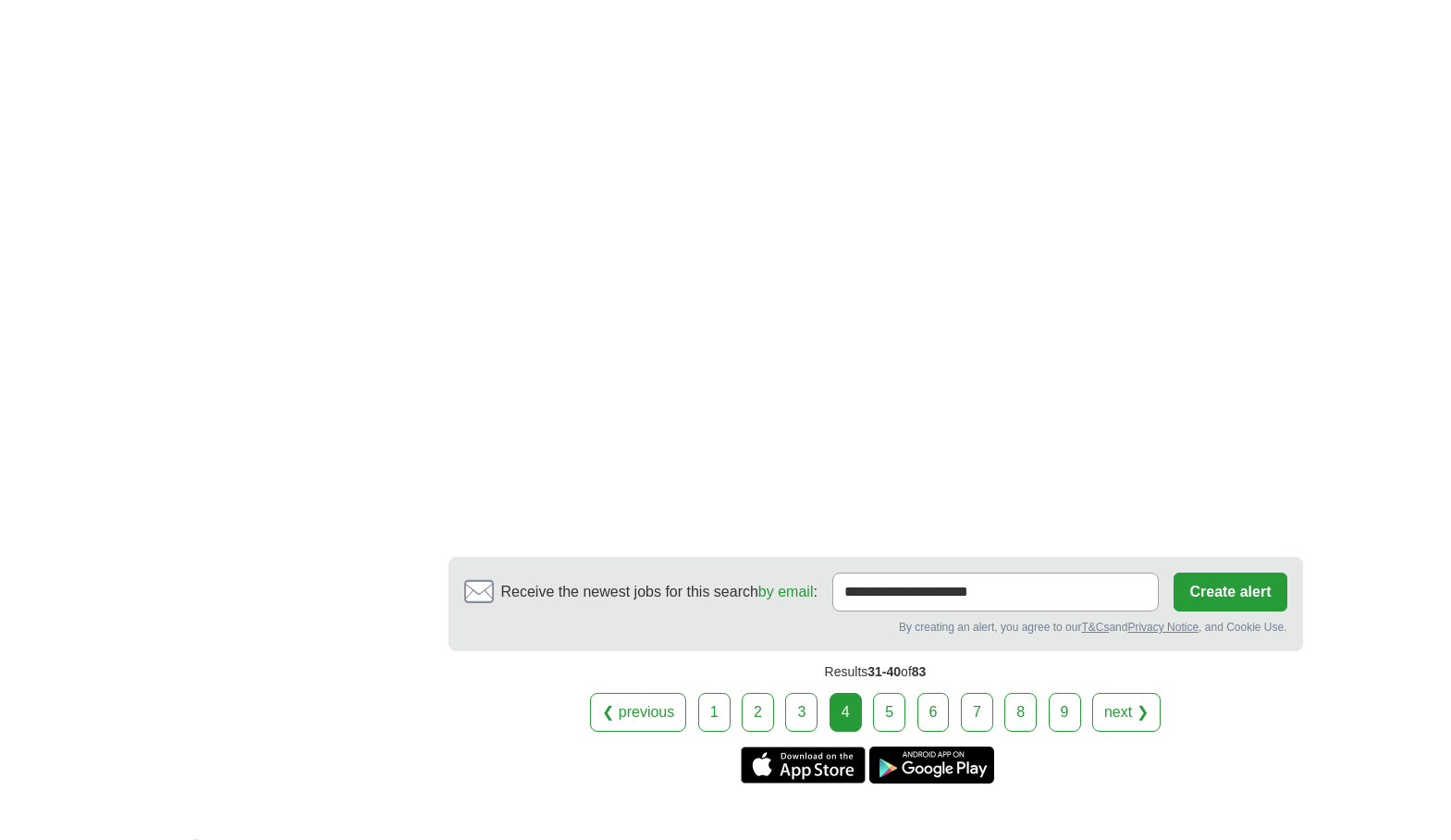
click at [889, 697] on link "5" at bounding box center [889, 713] width 32 height 39
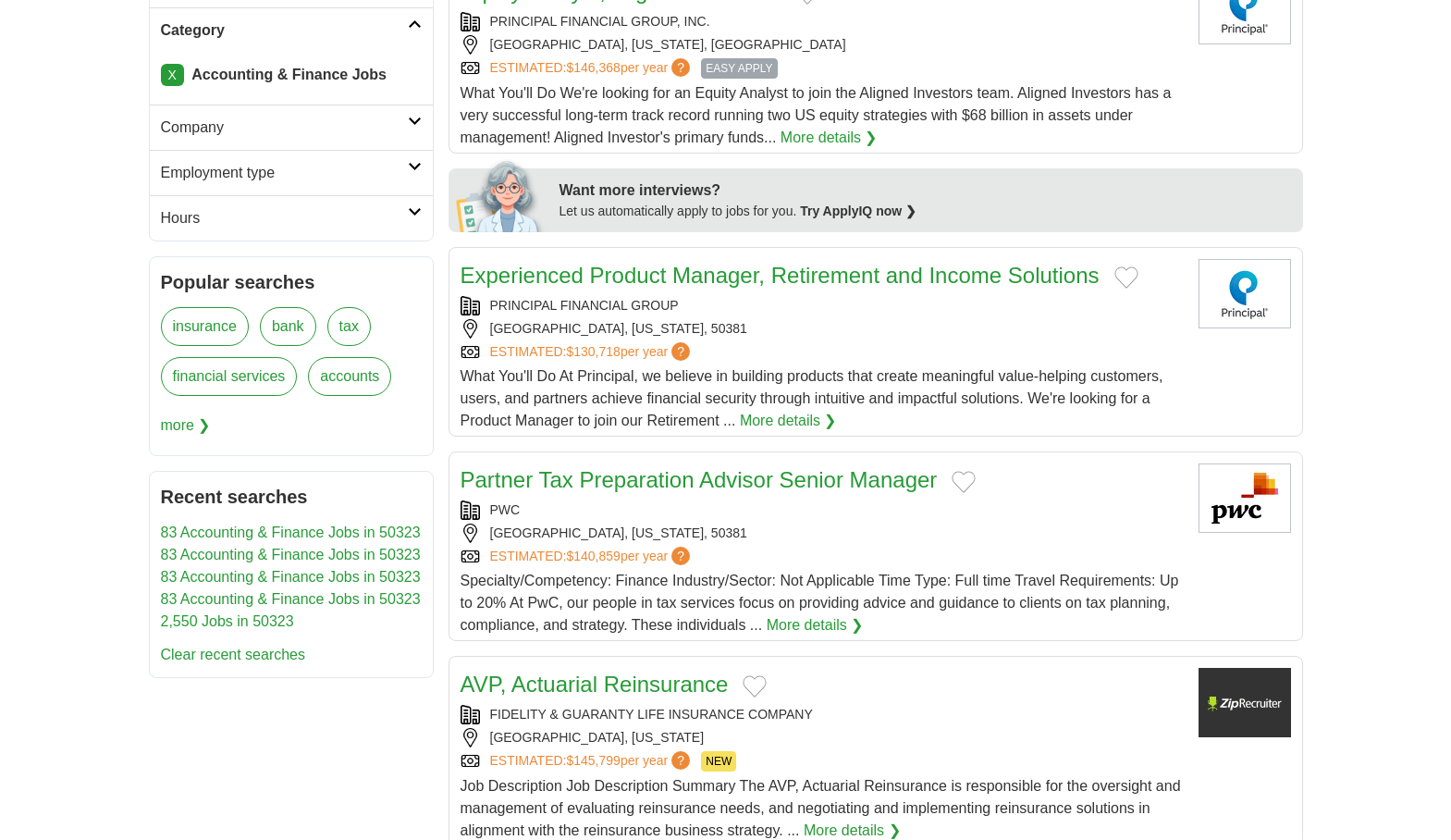
scroll to position [832, 0]
